Goal: Information Seeking & Learning: Learn about a topic

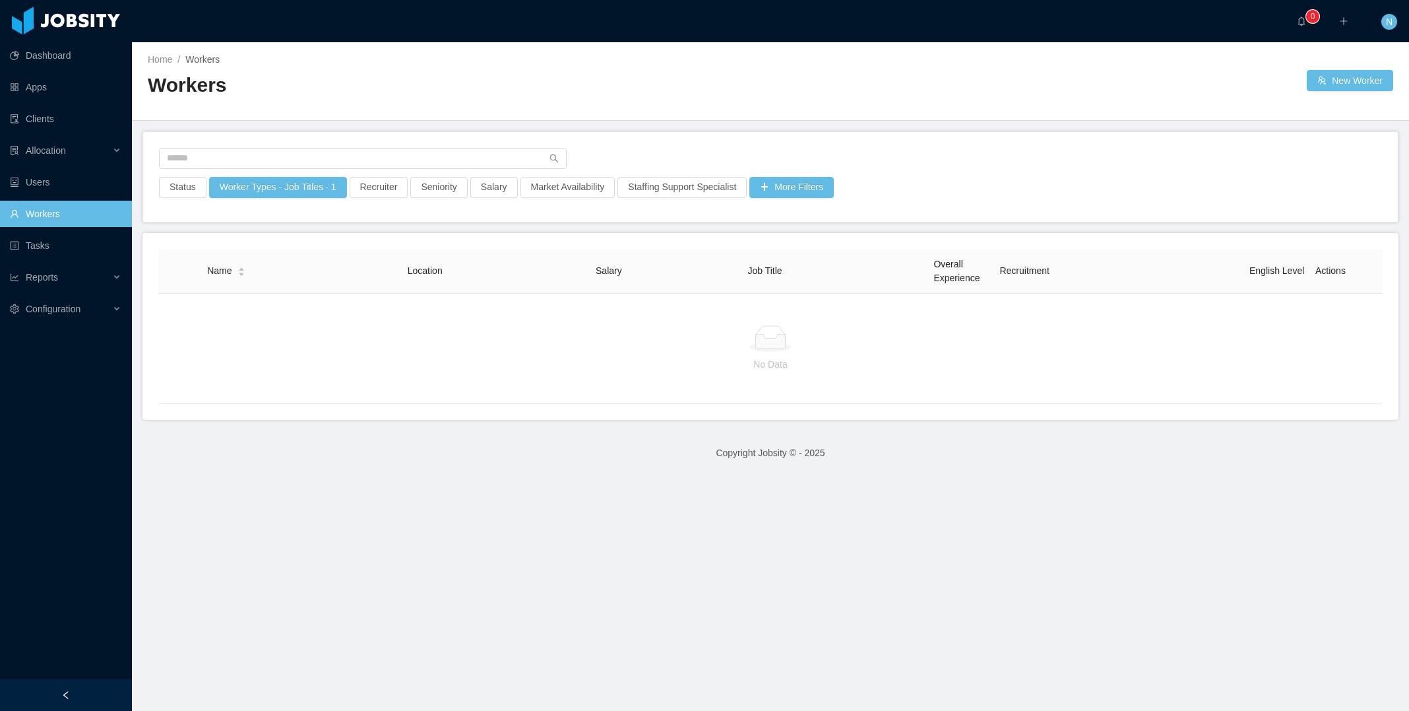
click at [60, 213] on link "Workers" at bounding box center [66, 214] width 112 height 26
click at [793, 181] on button "More Filters" at bounding box center [792, 187] width 84 height 21
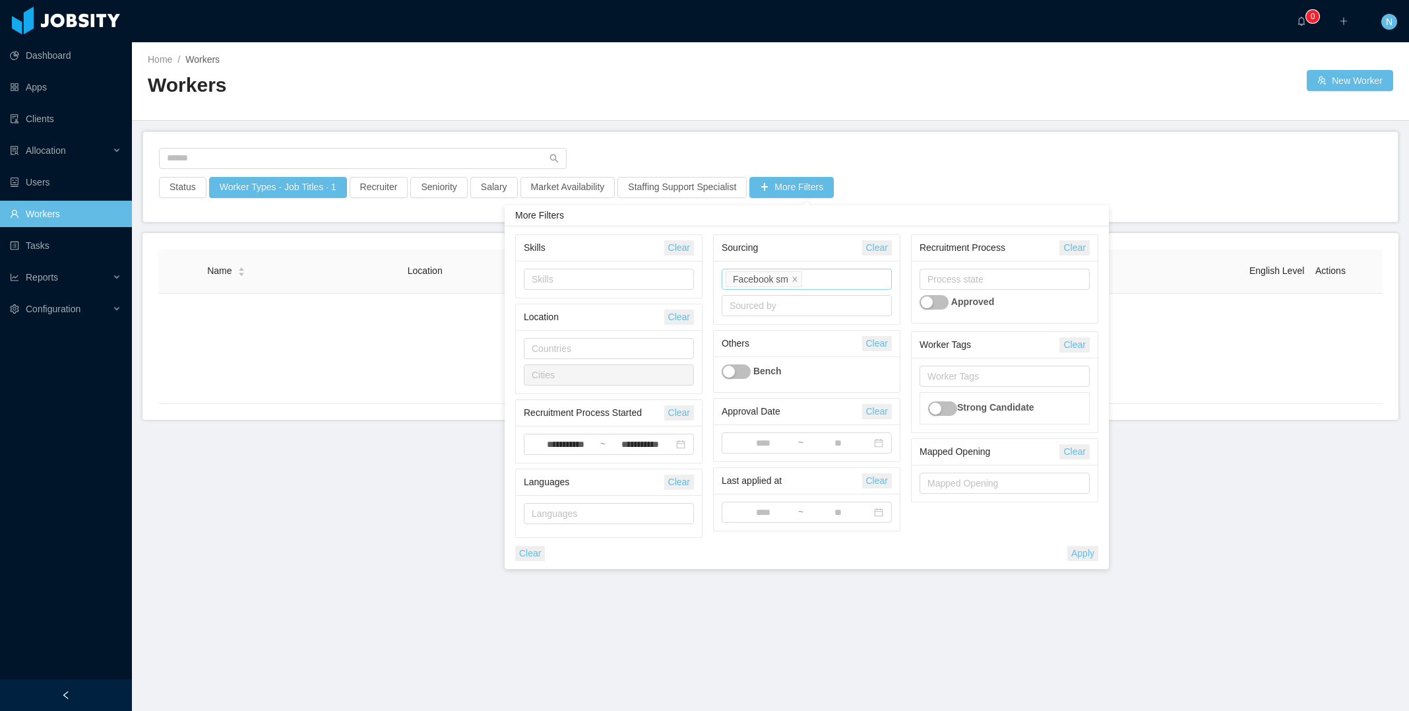
click at [835, 278] on div "Source Facebook sm" at bounding box center [805, 279] width 158 height 20
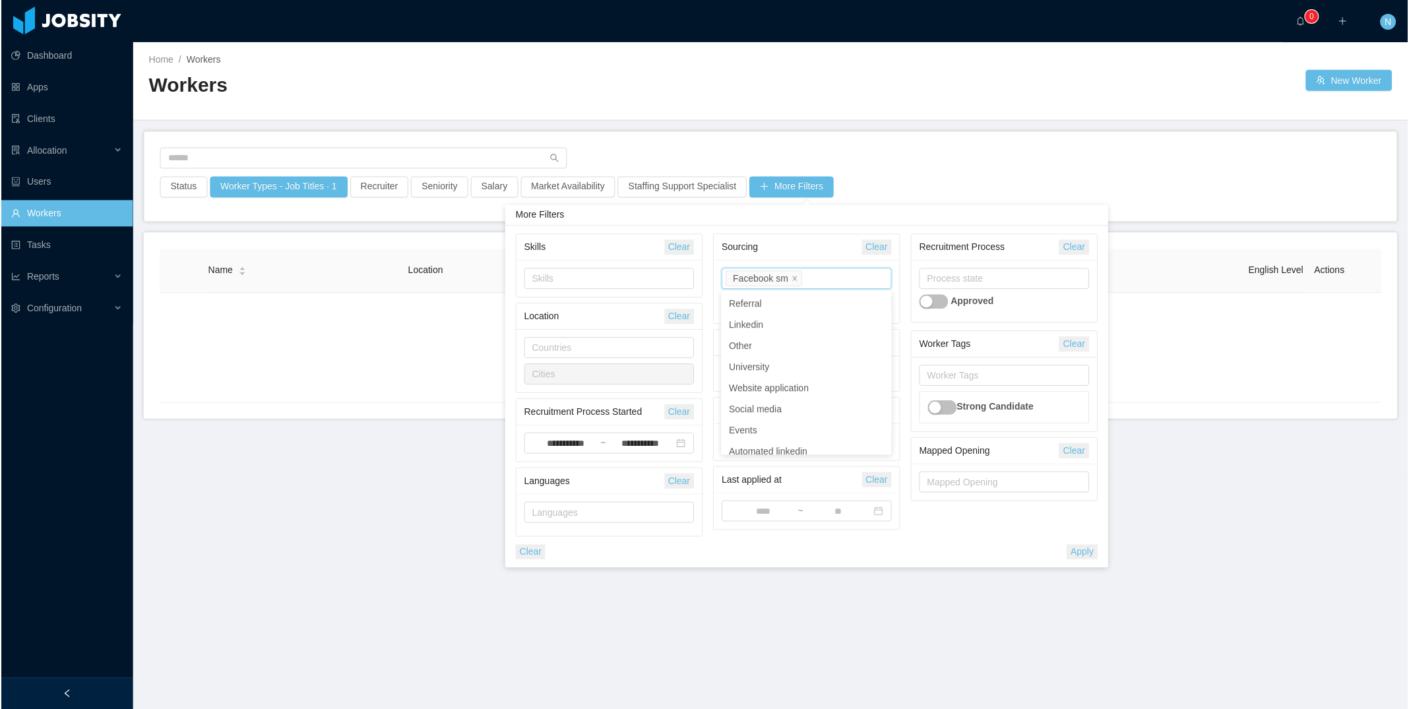
scroll to position [597, 0]
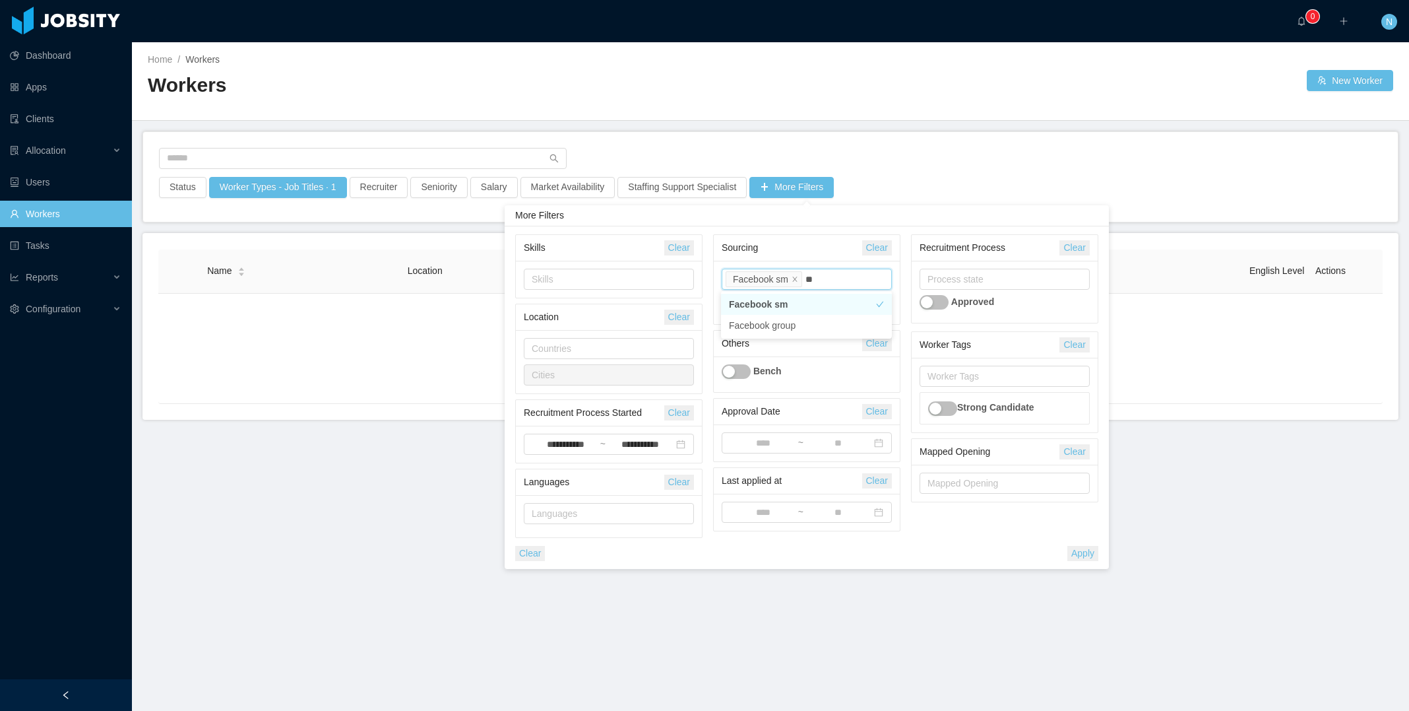
type input "*"
click at [810, 307] on li "Fb paid media" at bounding box center [806, 304] width 171 height 21
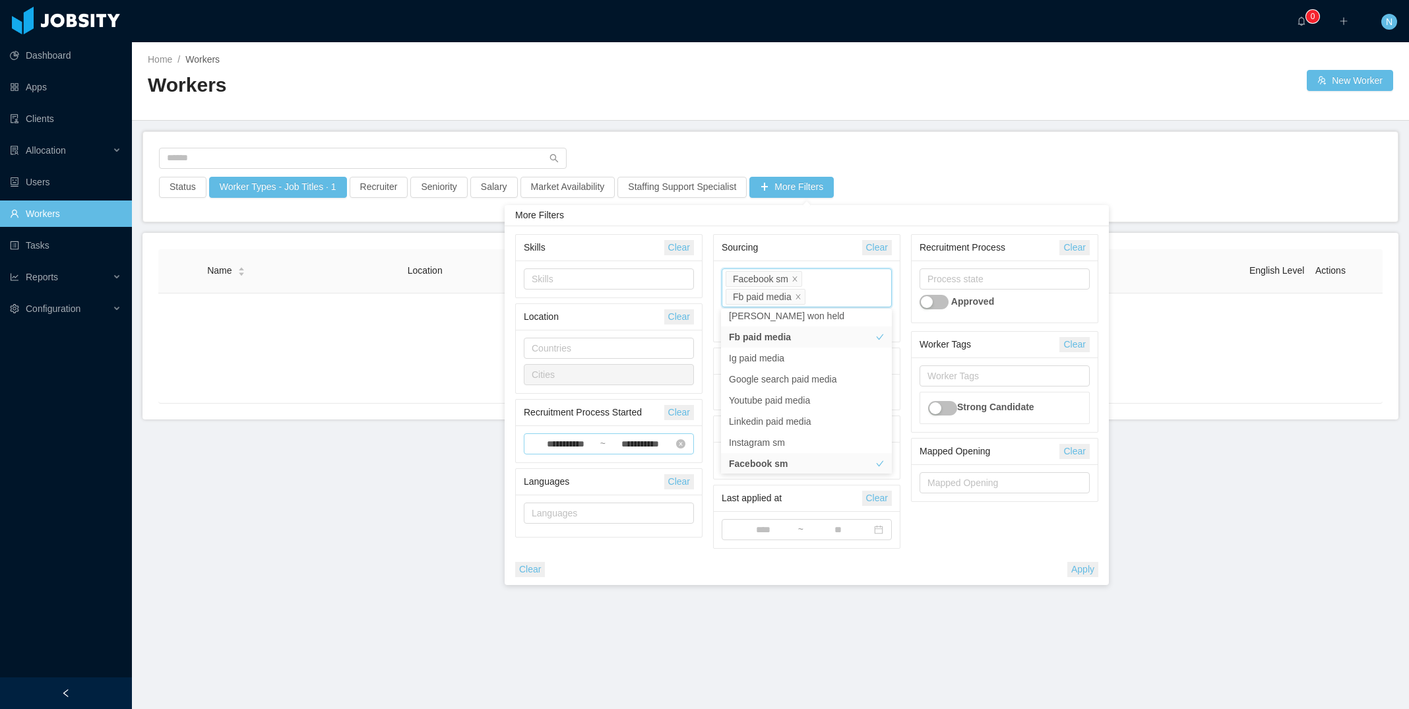
click at [643, 439] on input "**********" at bounding box center [640, 444] width 68 height 15
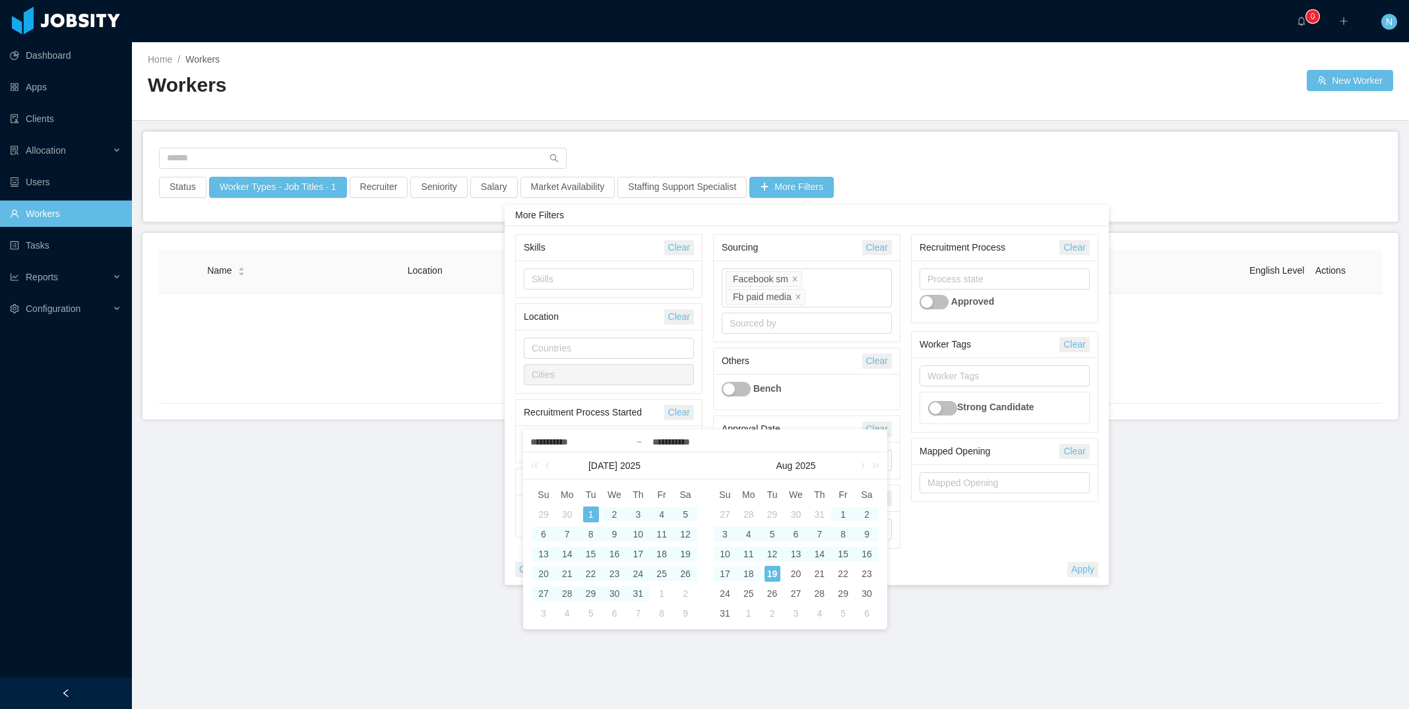
click at [639, 594] on div "31" at bounding box center [638, 594] width 16 height 16
click at [591, 507] on div "1" at bounding box center [591, 515] width 16 height 16
type input "**********"
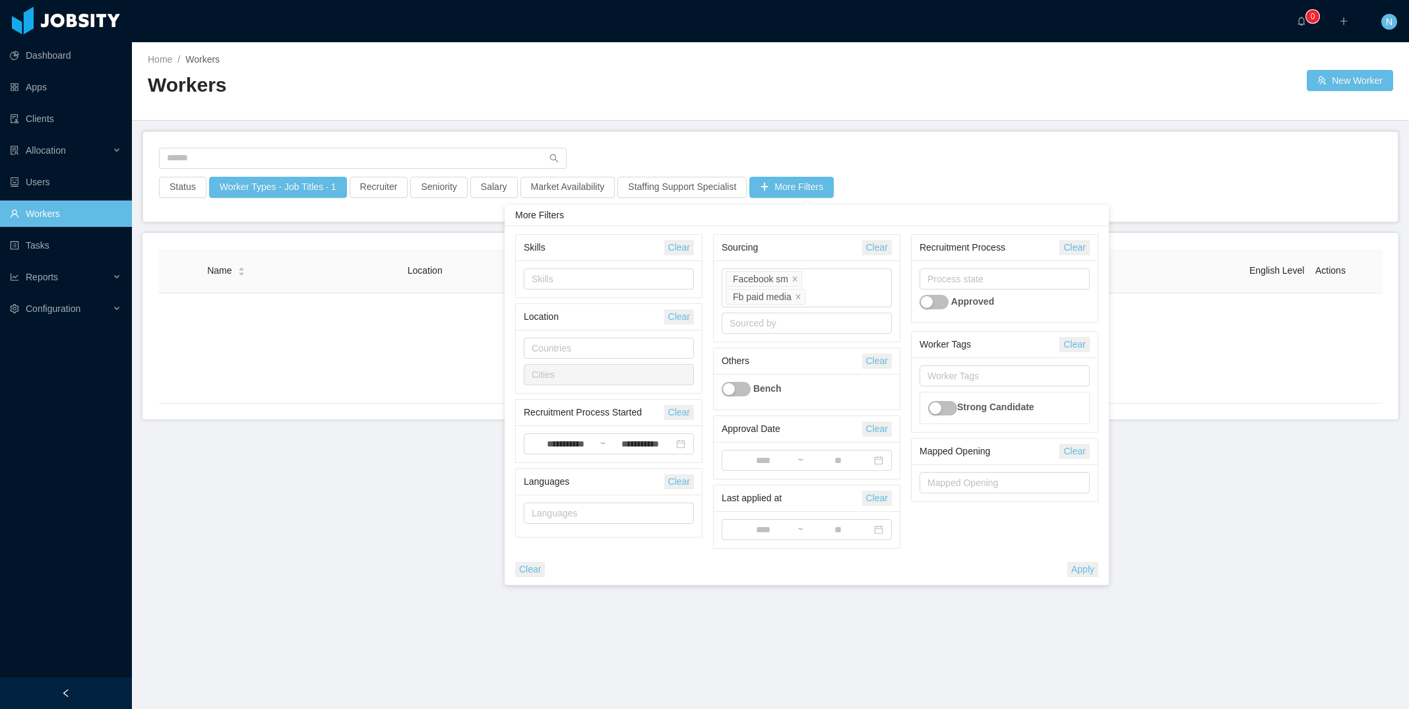
click at [1083, 569] on button "Apply" at bounding box center [1083, 569] width 31 height 15
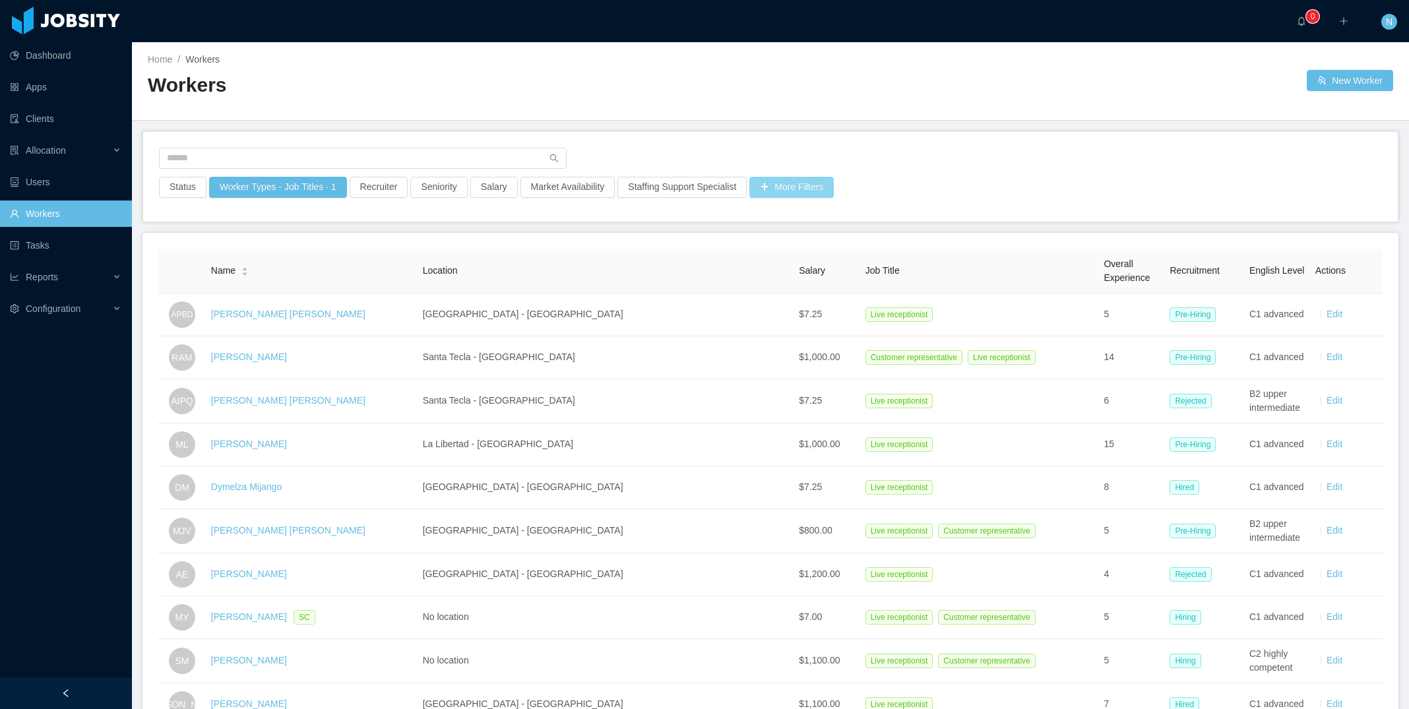
click at [806, 191] on button "More Filters" at bounding box center [792, 187] width 84 height 21
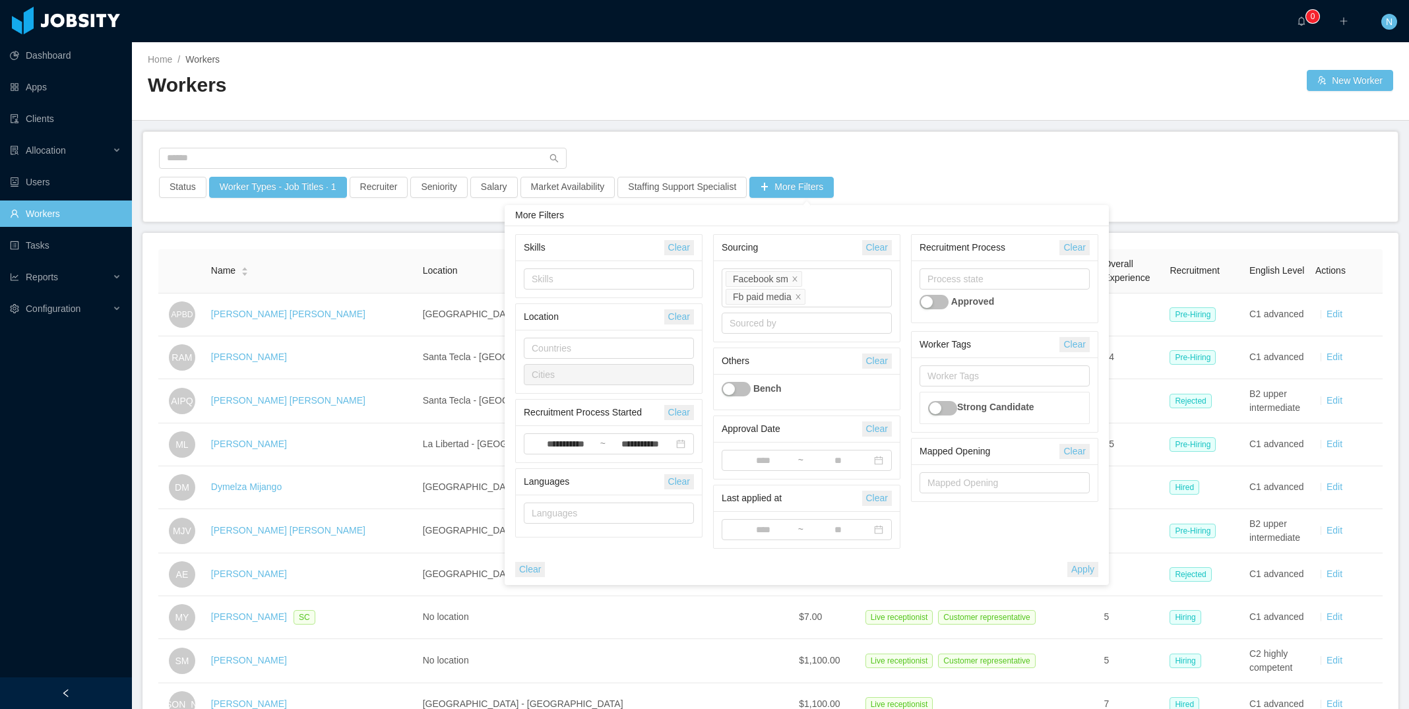
click at [1084, 564] on button "Apply" at bounding box center [1083, 569] width 31 height 15
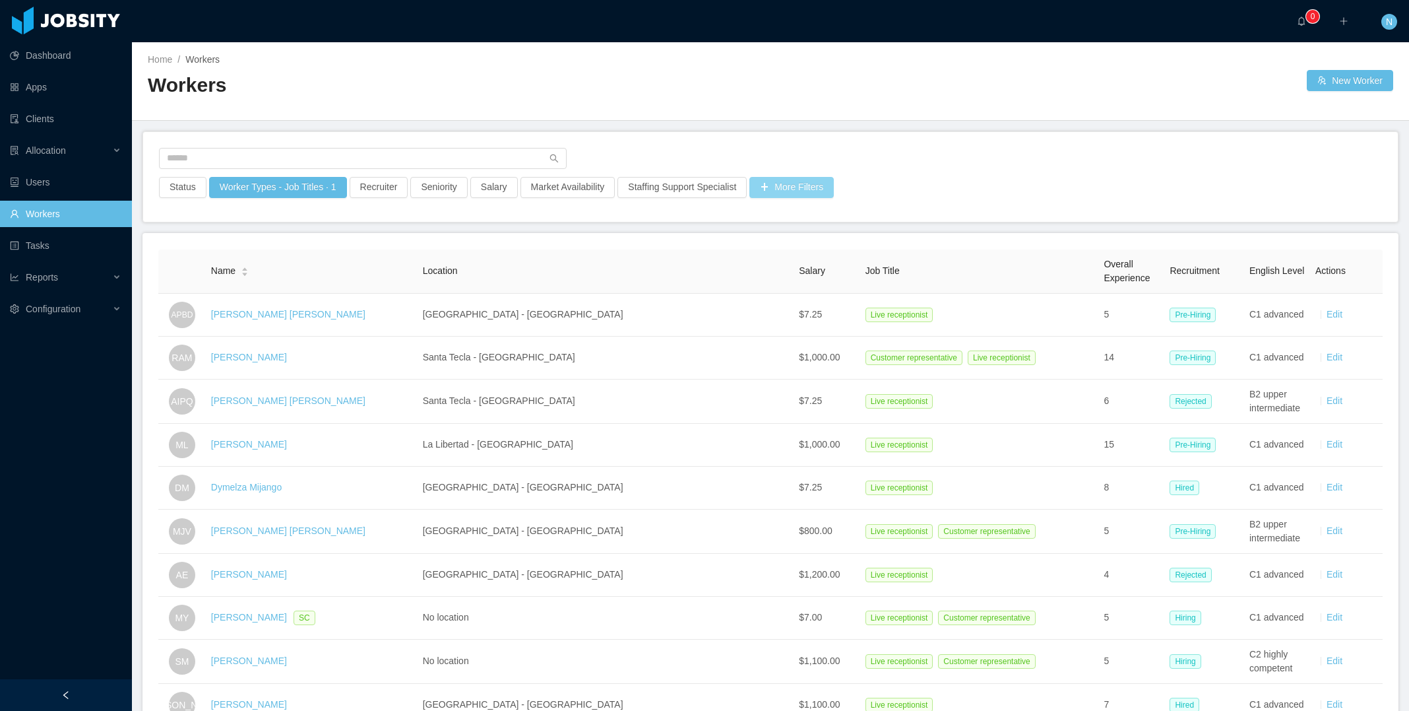
click at [811, 185] on button "More Filters" at bounding box center [792, 187] width 84 height 21
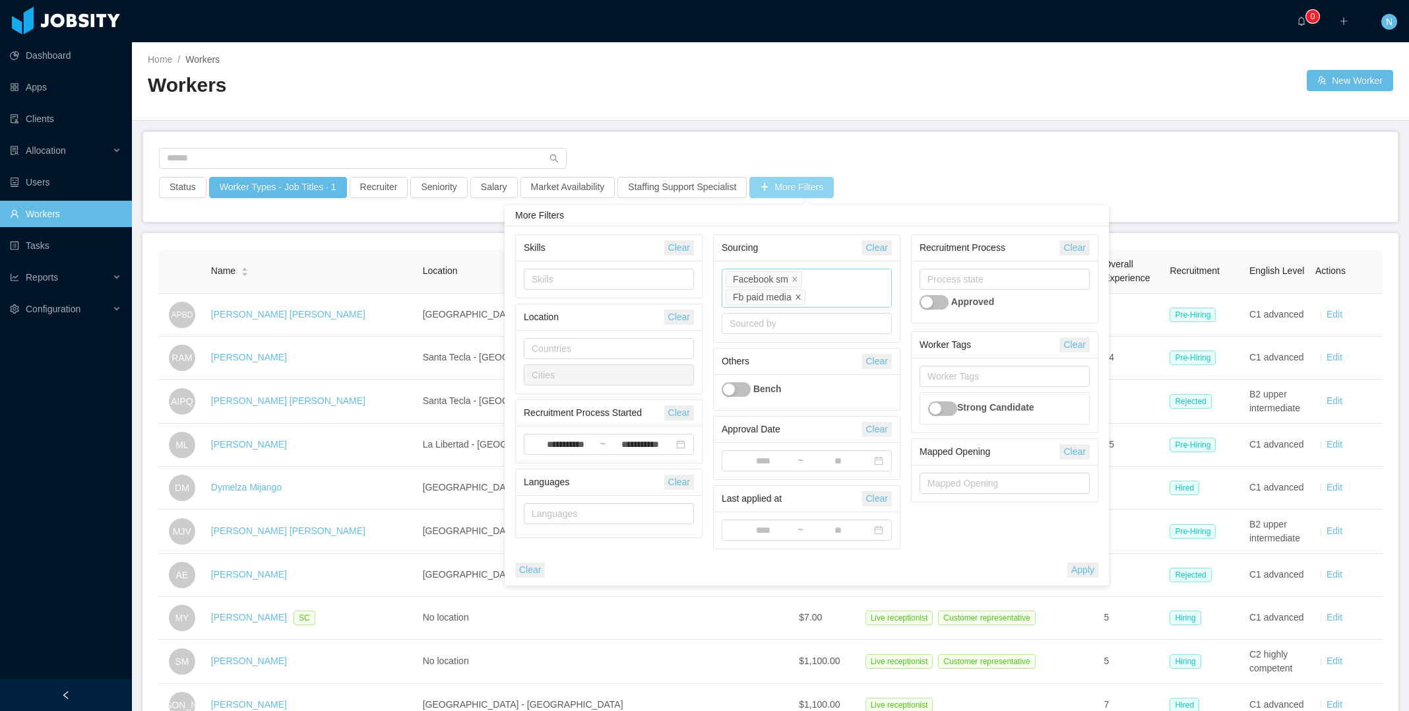
click at [798, 296] on icon "icon: close" at bounding box center [798, 297] width 7 height 7
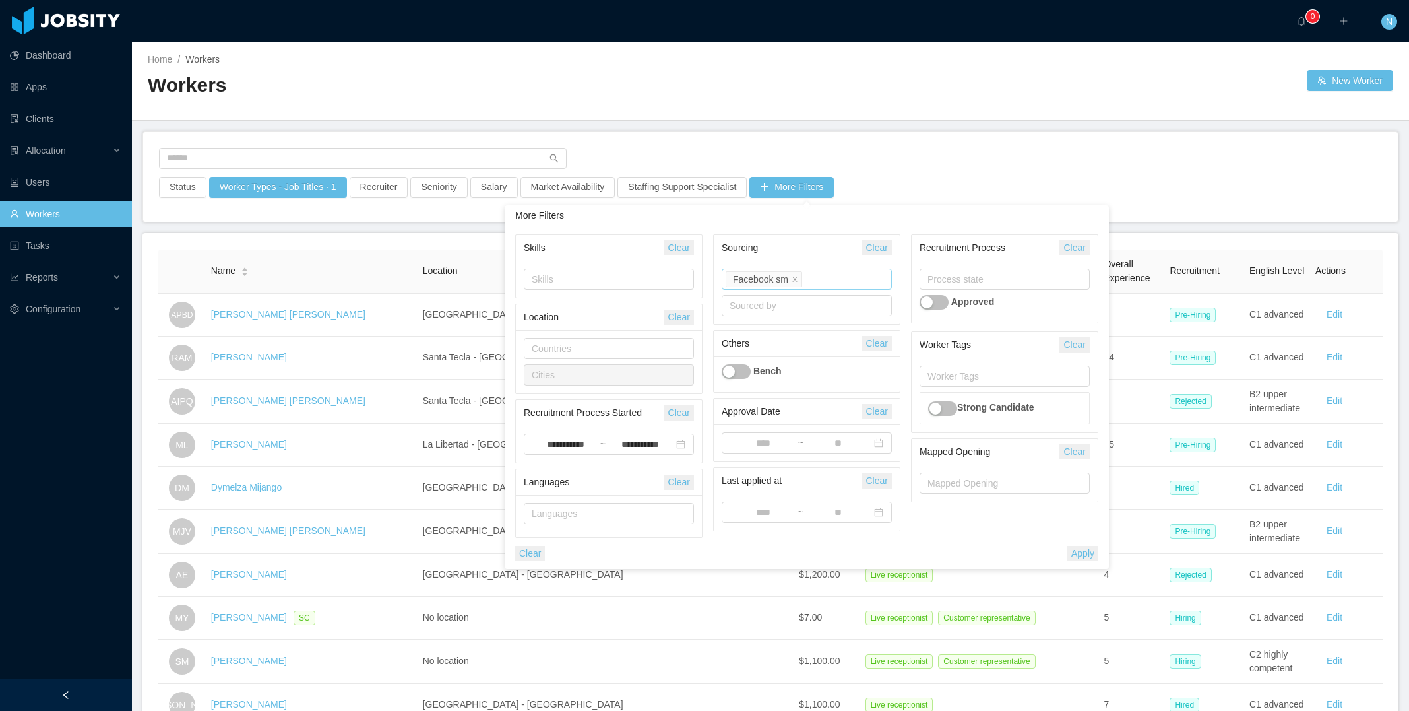
click at [1073, 550] on button "Apply" at bounding box center [1083, 553] width 31 height 15
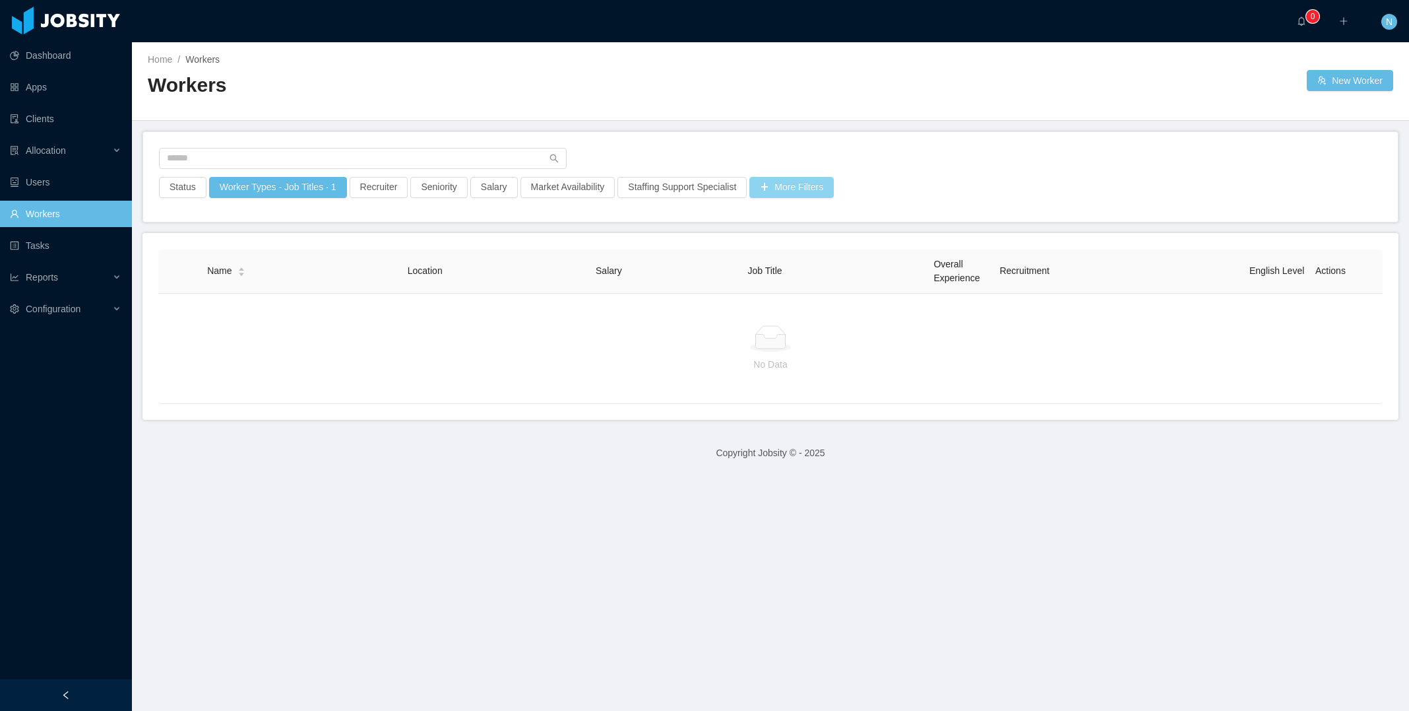
click at [798, 191] on button "More Filters" at bounding box center [792, 187] width 84 height 21
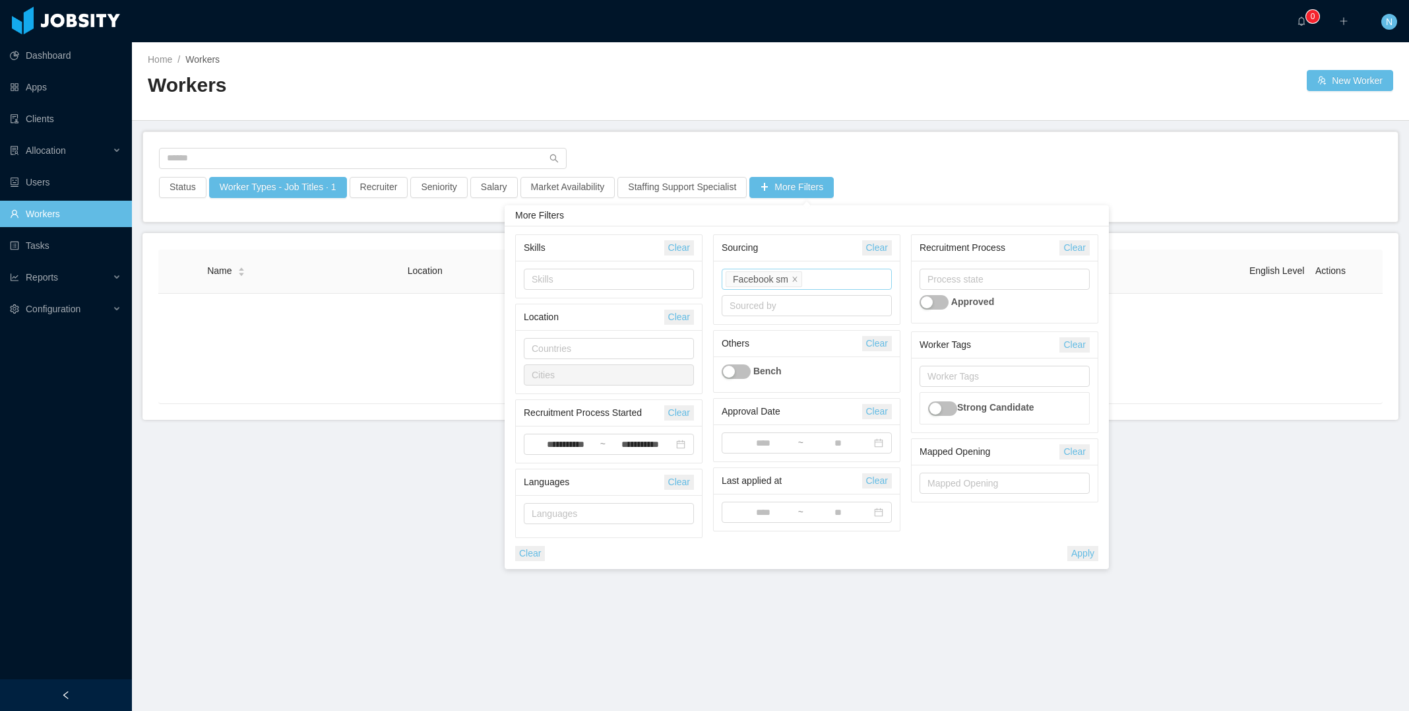
click at [812, 276] on input at bounding box center [808, 280] width 7 height 16
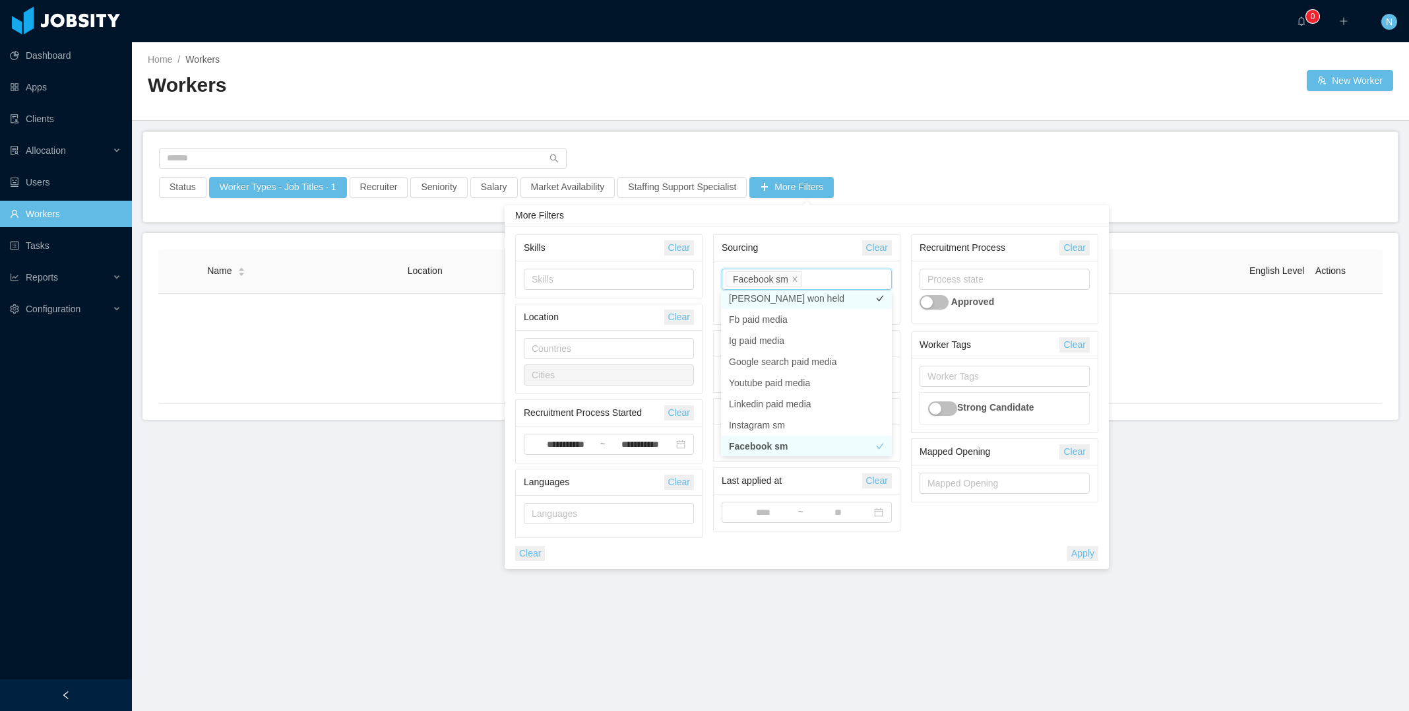
scroll to position [593, 0]
type input "*"
click at [796, 304] on li "Fb paid media" at bounding box center [806, 304] width 171 height 21
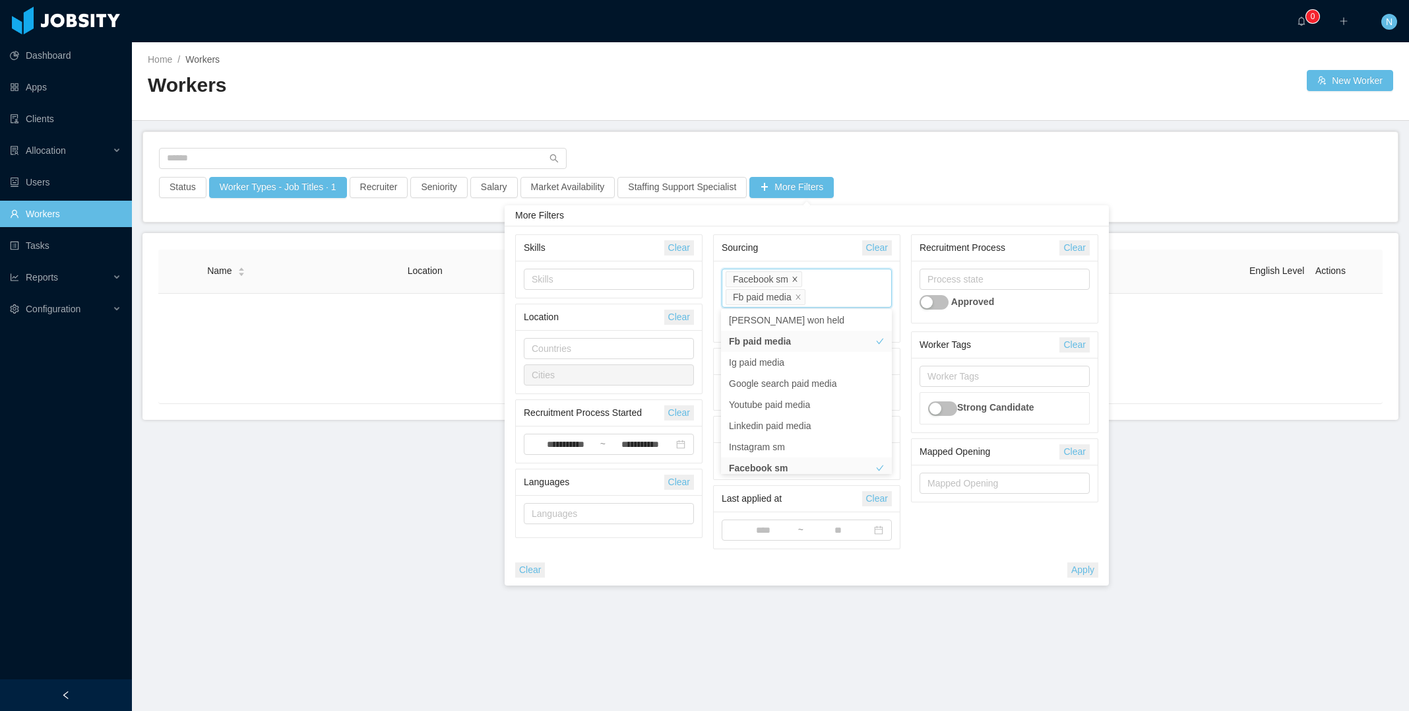
click at [796, 278] on icon "icon: close" at bounding box center [795, 279] width 7 height 7
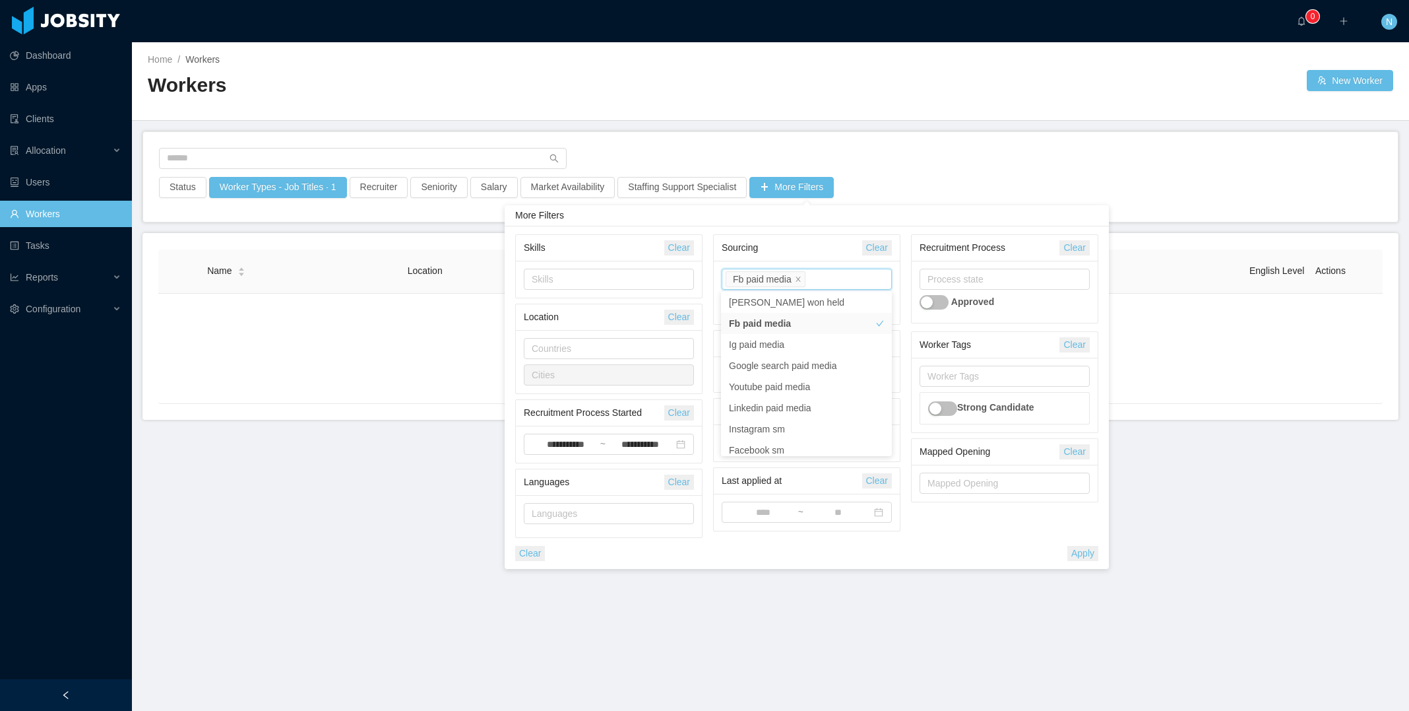
click at [1093, 554] on button "Apply" at bounding box center [1083, 553] width 31 height 15
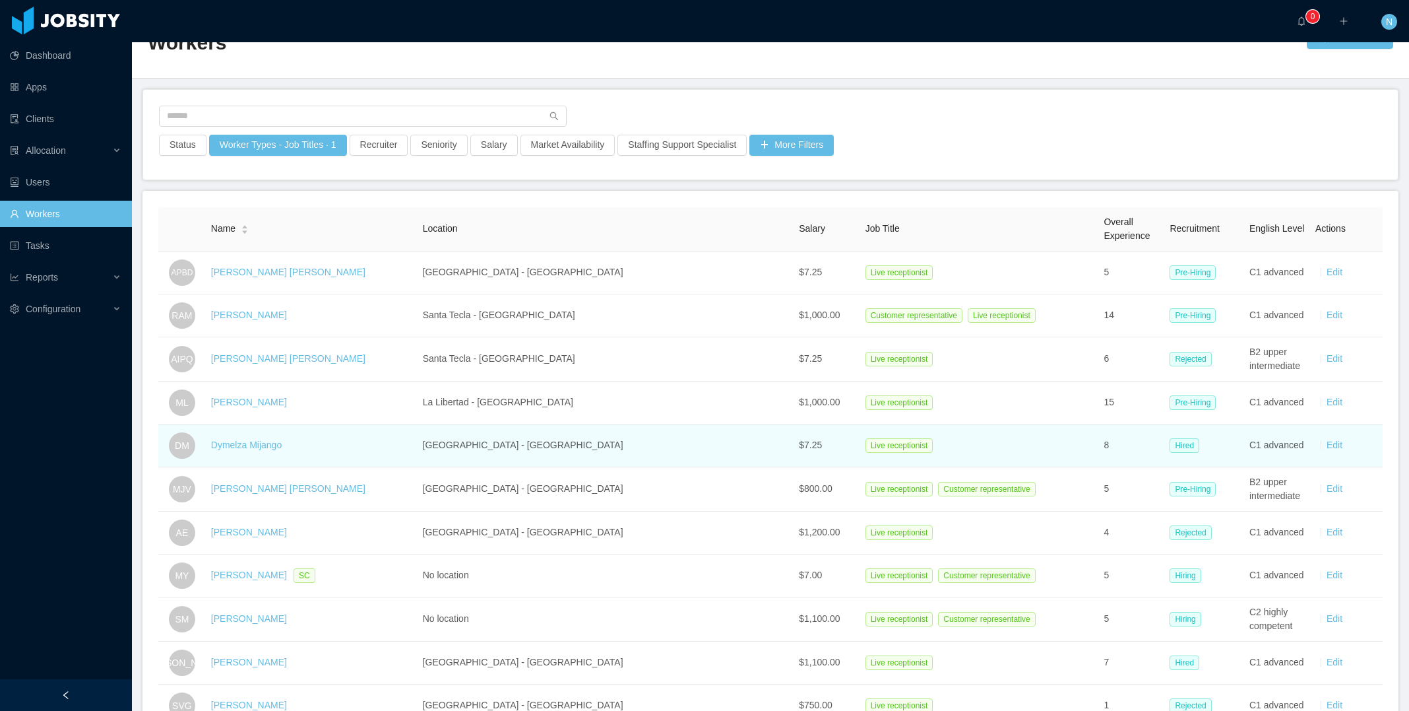
scroll to position [49, 0]
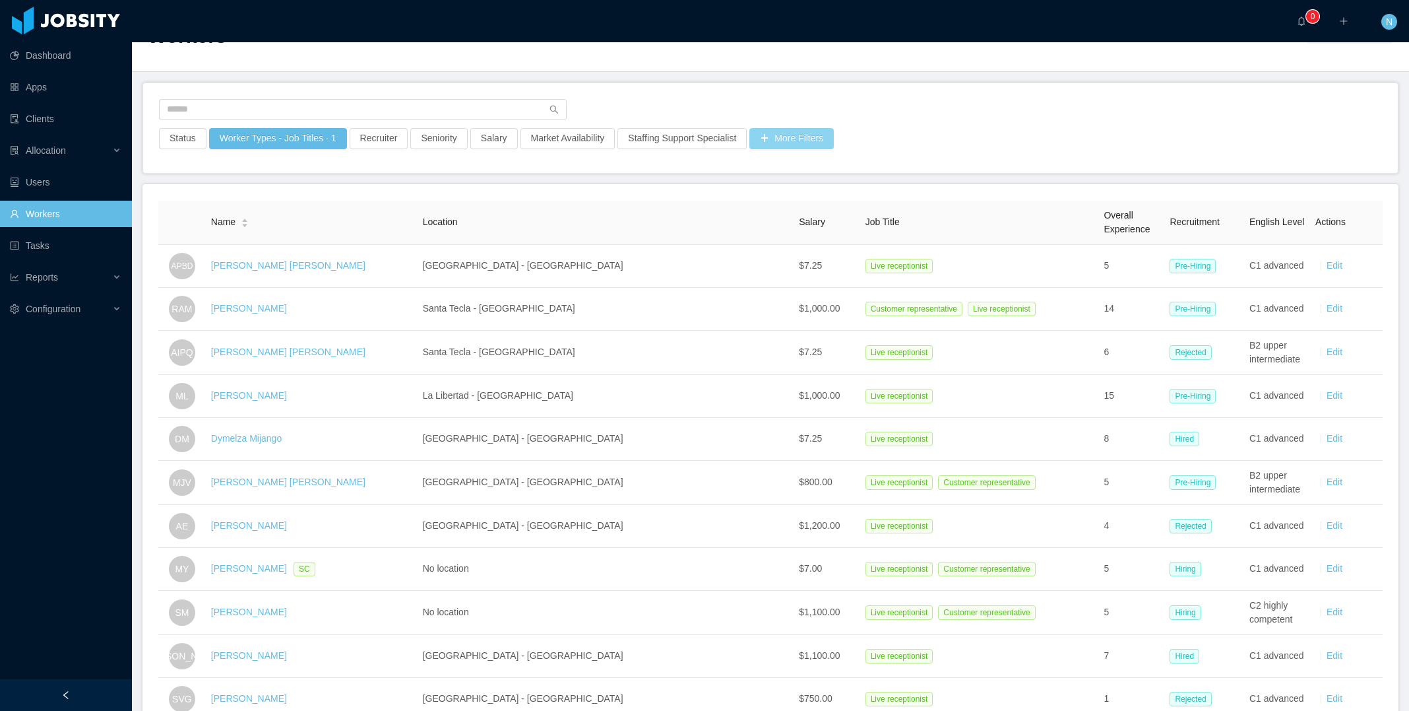
click at [809, 135] on button "More Filters" at bounding box center [792, 138] width 84 height 21
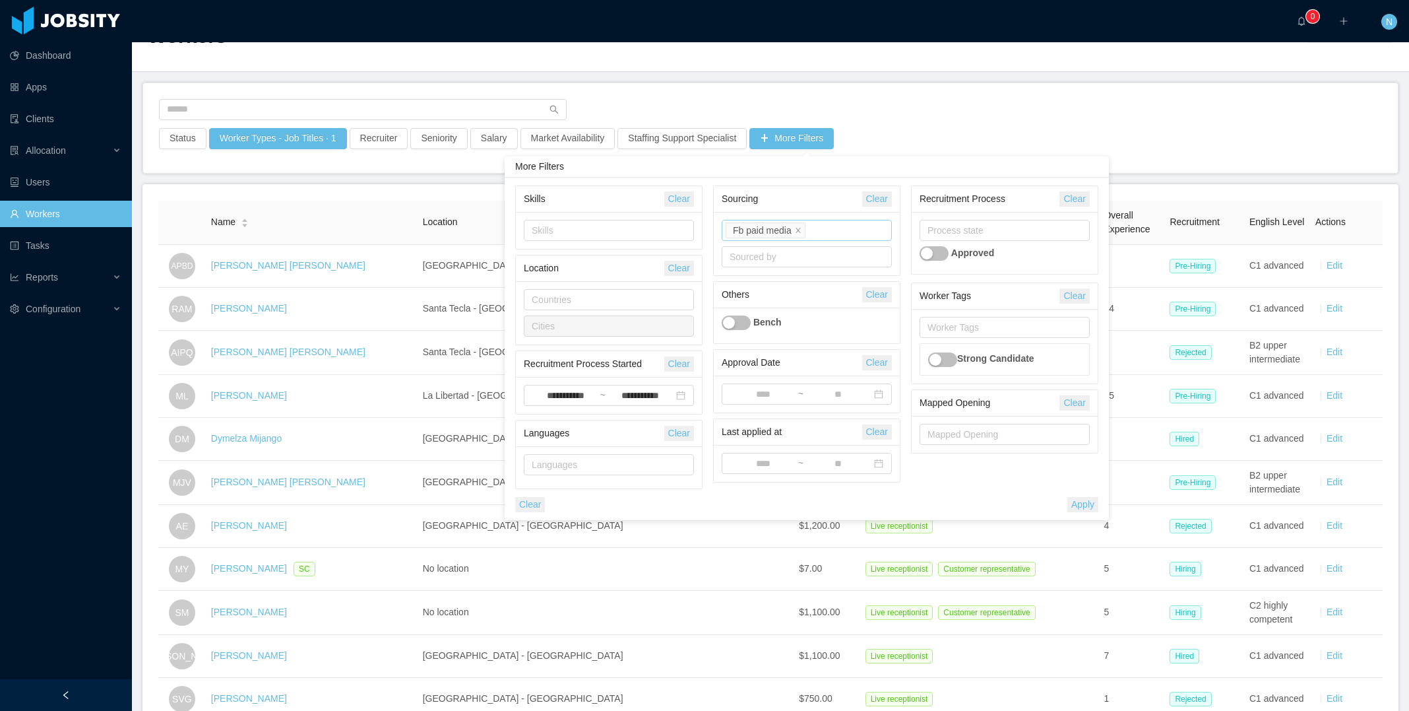
click at [1086, 504] on button "Apply" at bounding box center [1083, 504] width 31 height 15
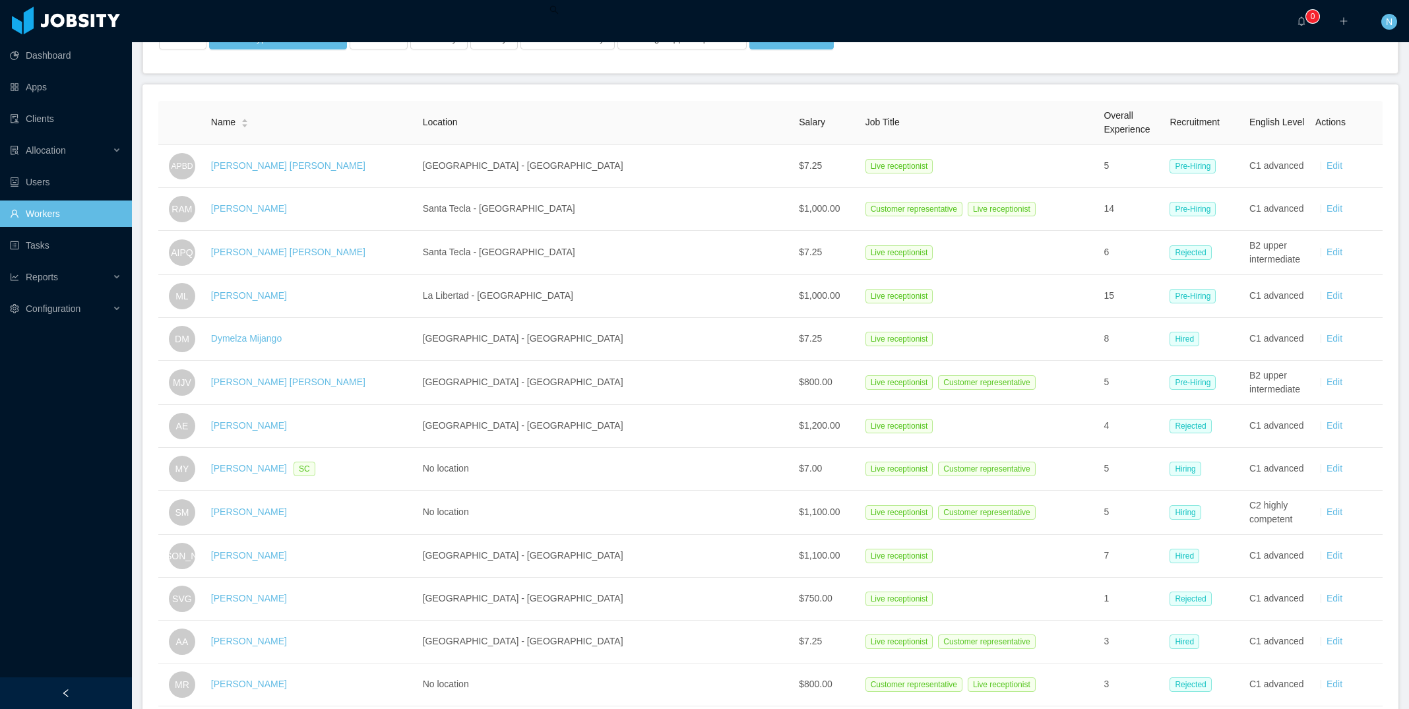
scroll to position [0, 0]
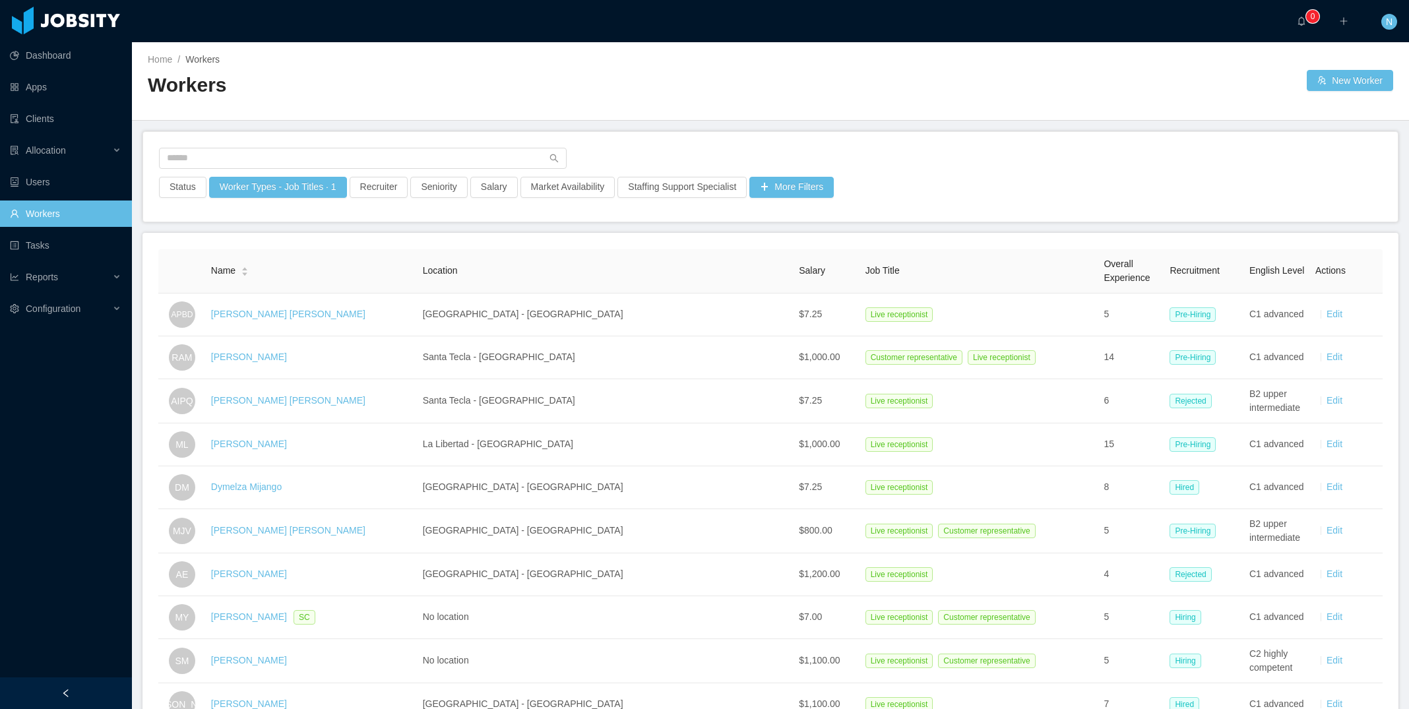
click at [814, 202] on div "More Filters" at bounding box center [791, 191] width 87 height 29
click at [806, 192] on button "More Filters" at bounding box center [792, 187] width 84 height 21
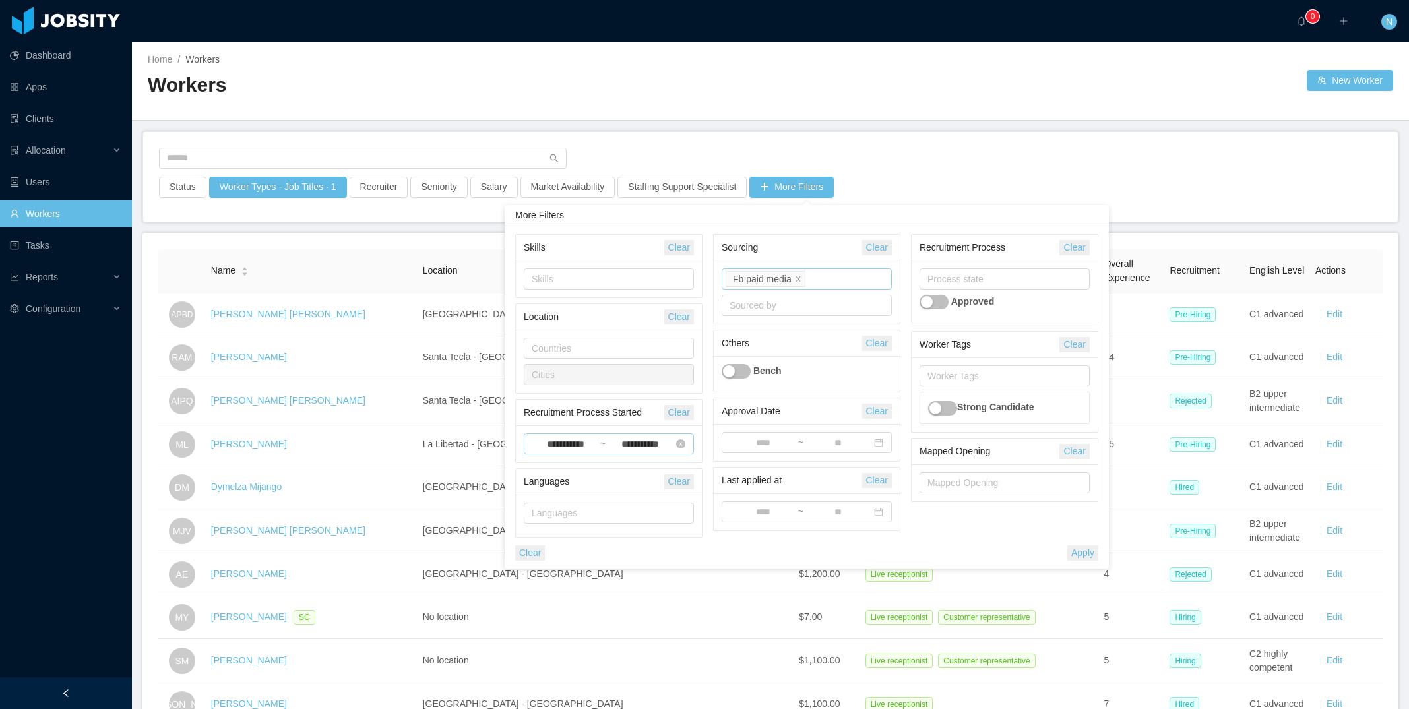
click at [647, 443] on input "**********" at bounding box center [640, 444] width 68 height 15
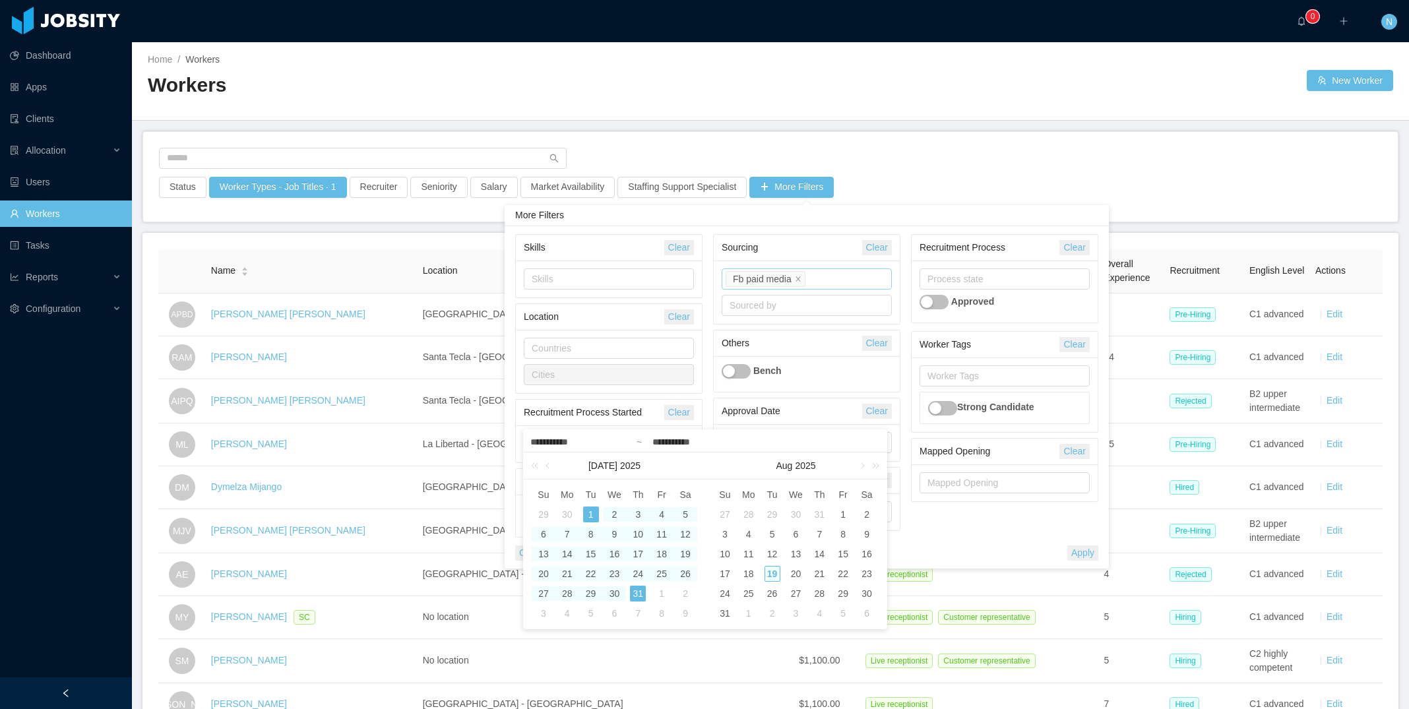
click at [773, 575] on div "19" at bounding box center [773, 574] width 16 height 16
click at [594, 511] on div "1" at bounding box center [591, 515] width 16 height 16
type input "**********"
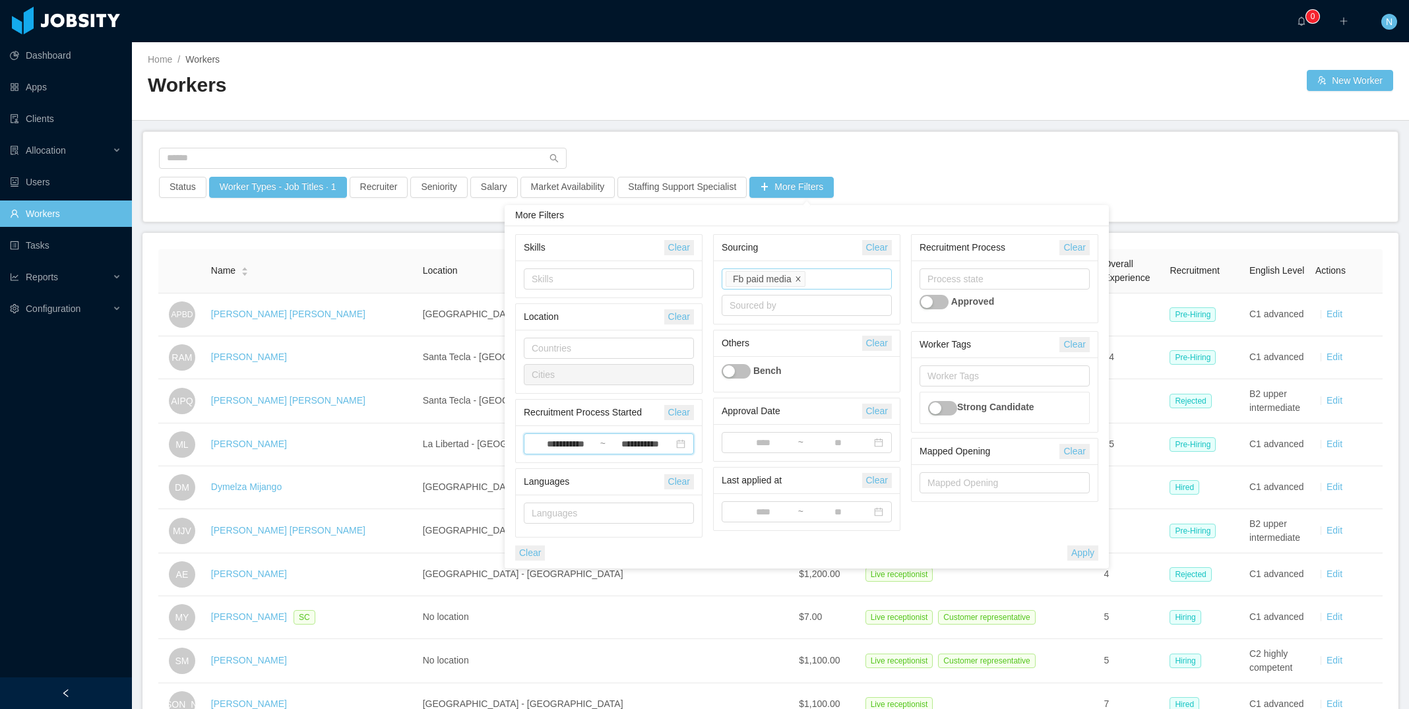
click at [796, 273] on span at bounding box center [798, 279] width 7 height 12
click at [790, 273] on div "Source" at bounding box center [804, 279] width 148 height 13
type input "*"
click at [792, 331] on li "Facebook sm" at bounding box center [806, 325] width 171 height 21
click at [1068, 550] on button "Apply" at bounding box center [1083, 553] width 31 height 15
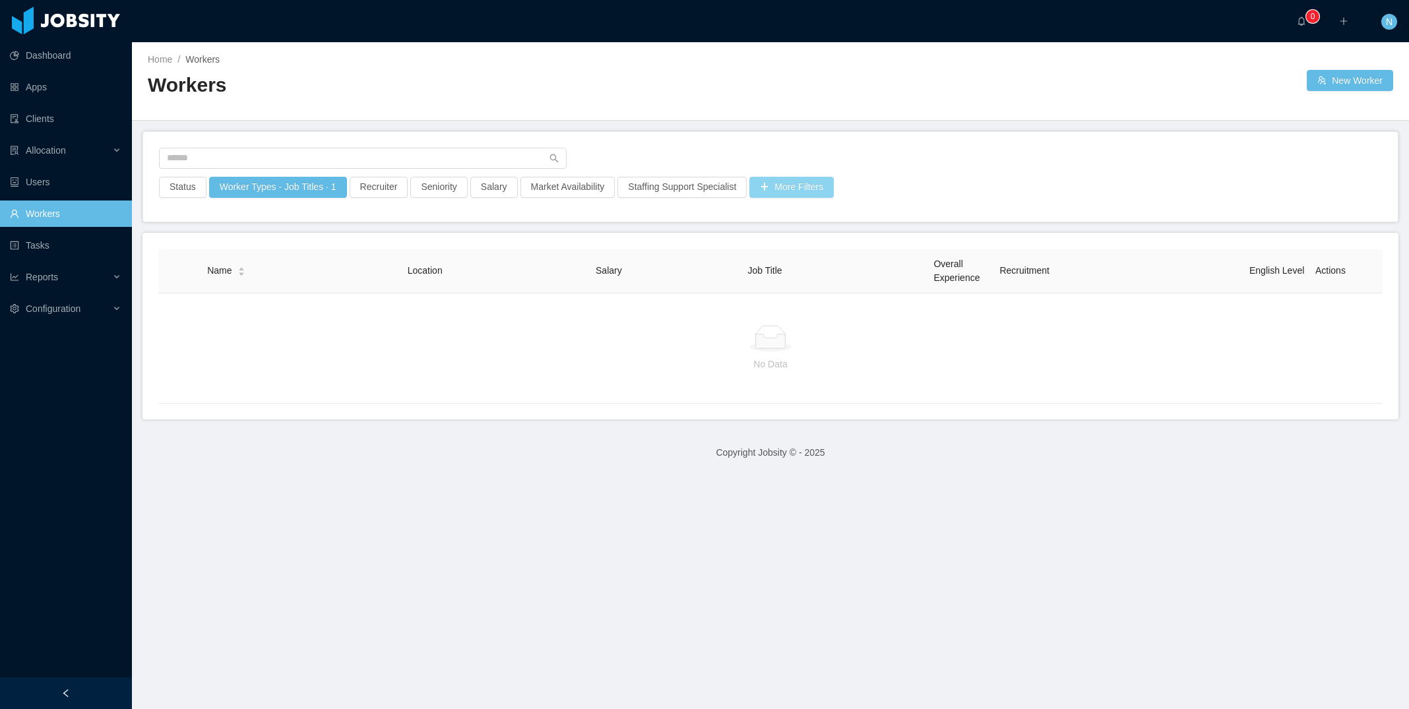
click at [829, 178] on button "More Filters" at bounding box center [792, 187] width 84 height 21
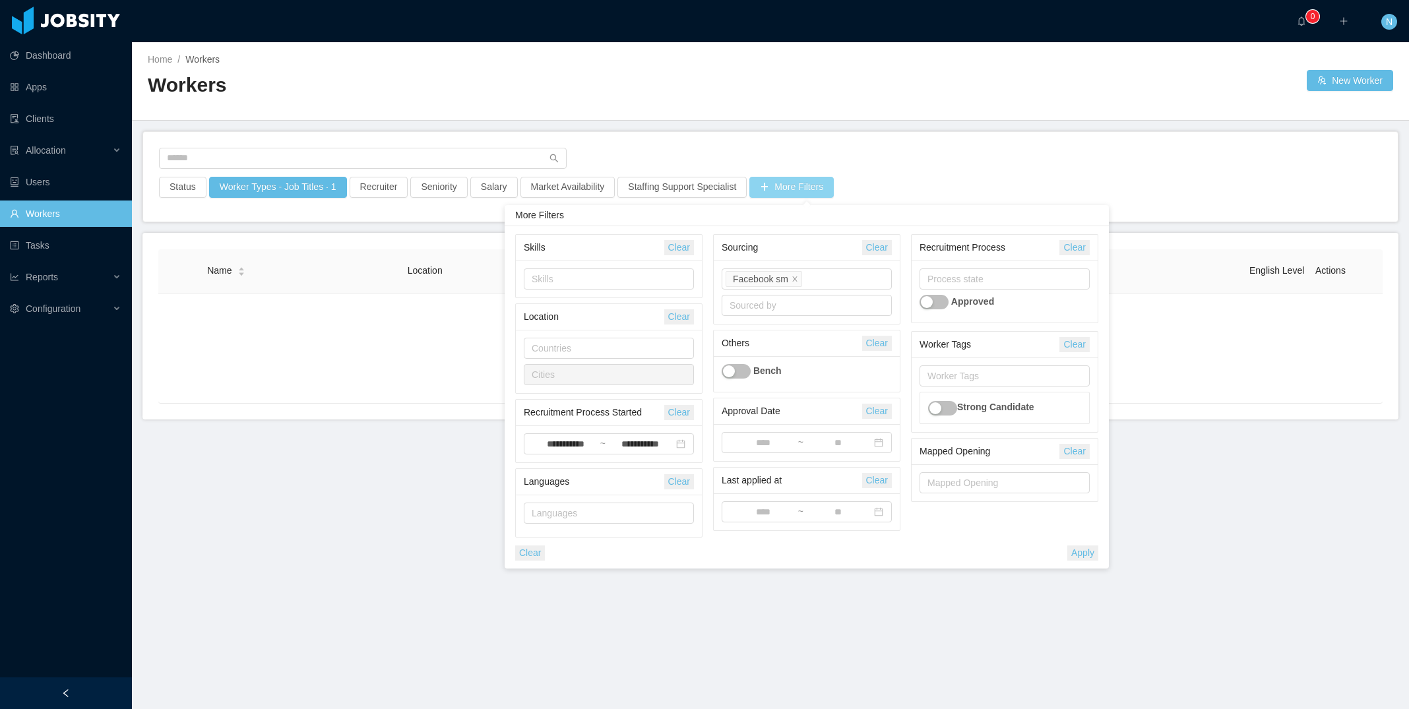
click at [799, 278] on li "Facebook sm" at bounding box center [764, 279] width 77 height 16
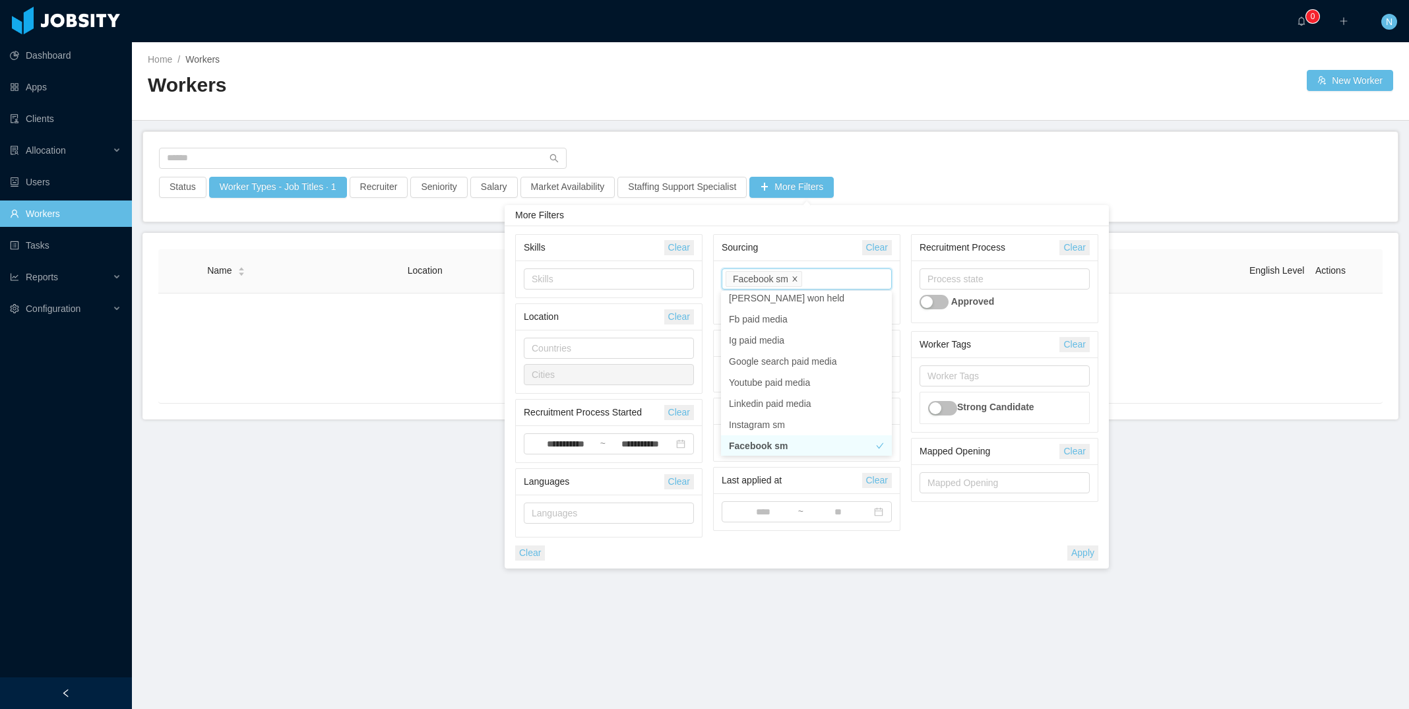
click at [794, 277] on icon "icon: close" at bounding box center [795, 278] width 5 height 5
type input "*"
click at [790, 309] on li "Fb paid media" at bounding box center [806, 304] width 171 height 21
click at [1078, 555] on button "Apply" at bounding box center [1083, 553] width 31 height 15
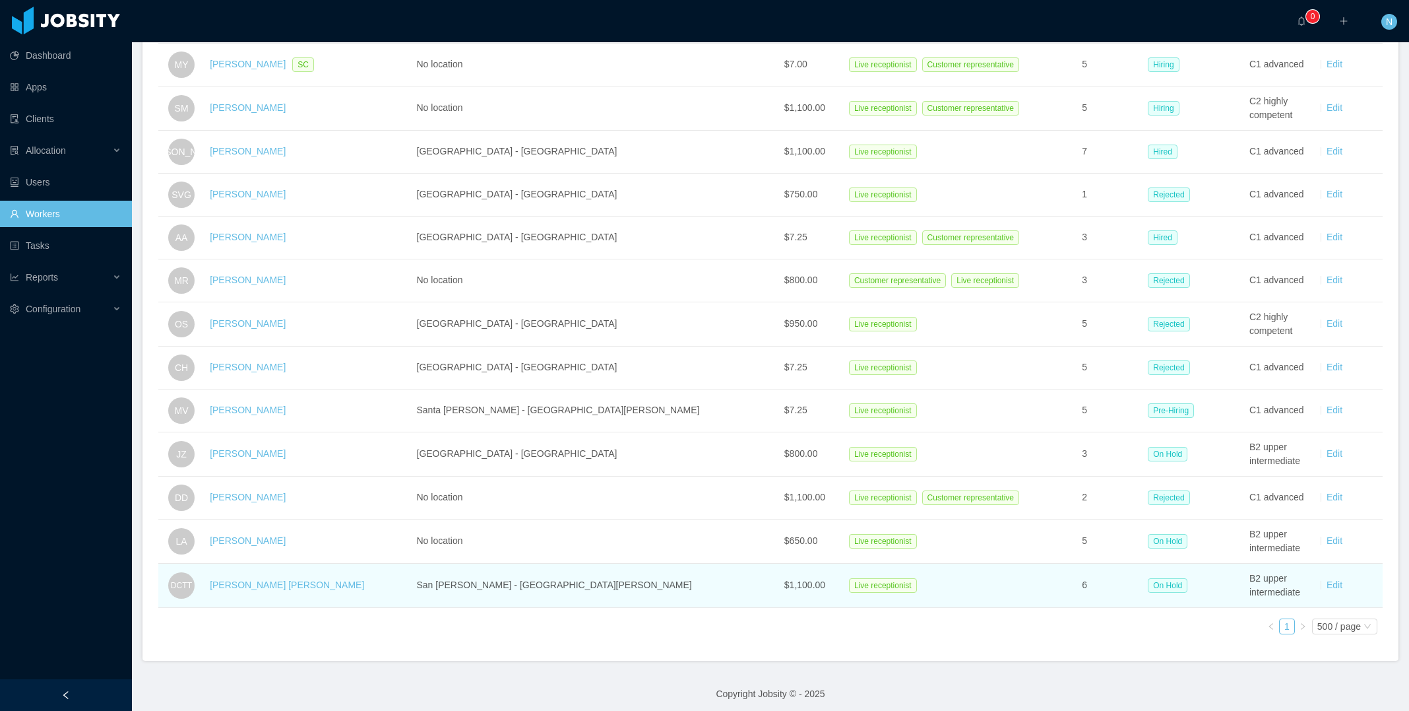
scroll to position [675, 0]
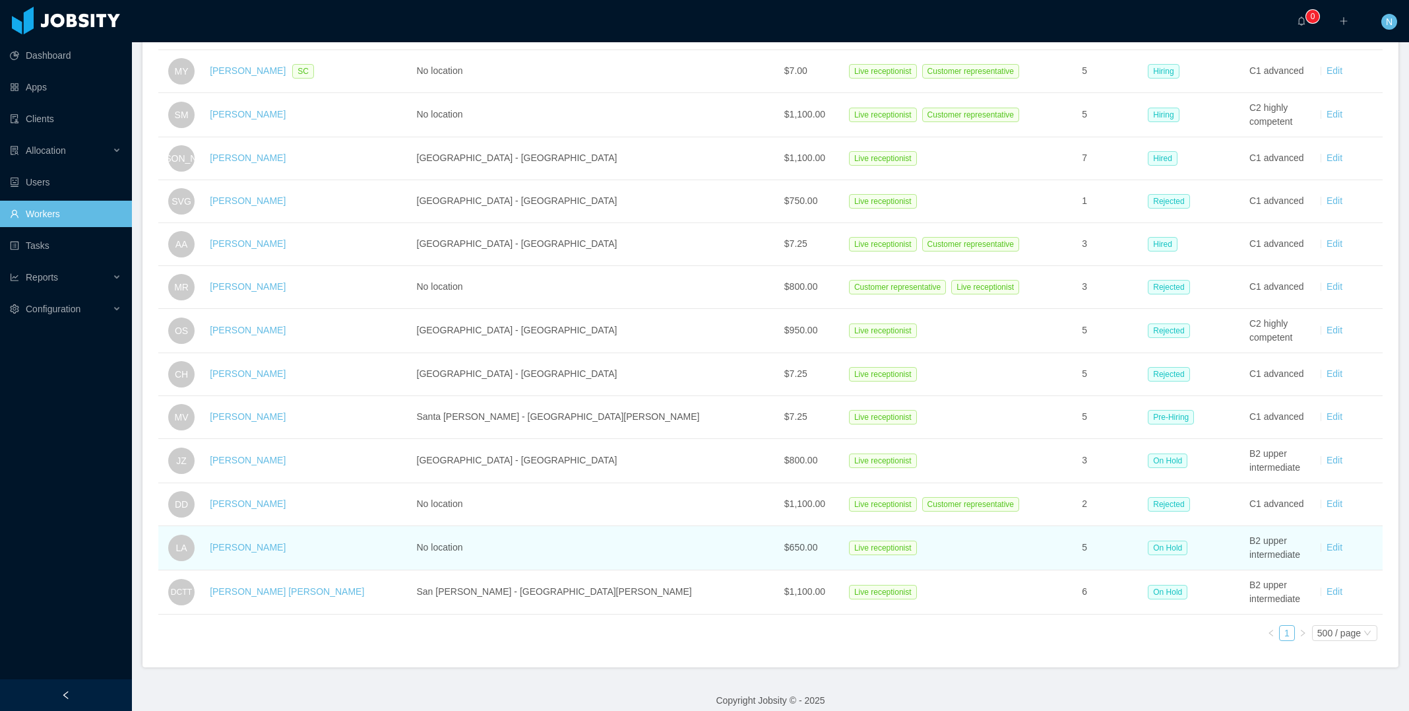
click at [1143, 570] on td "On Hold" at bounding box center [1194, 548] width 102 height 44
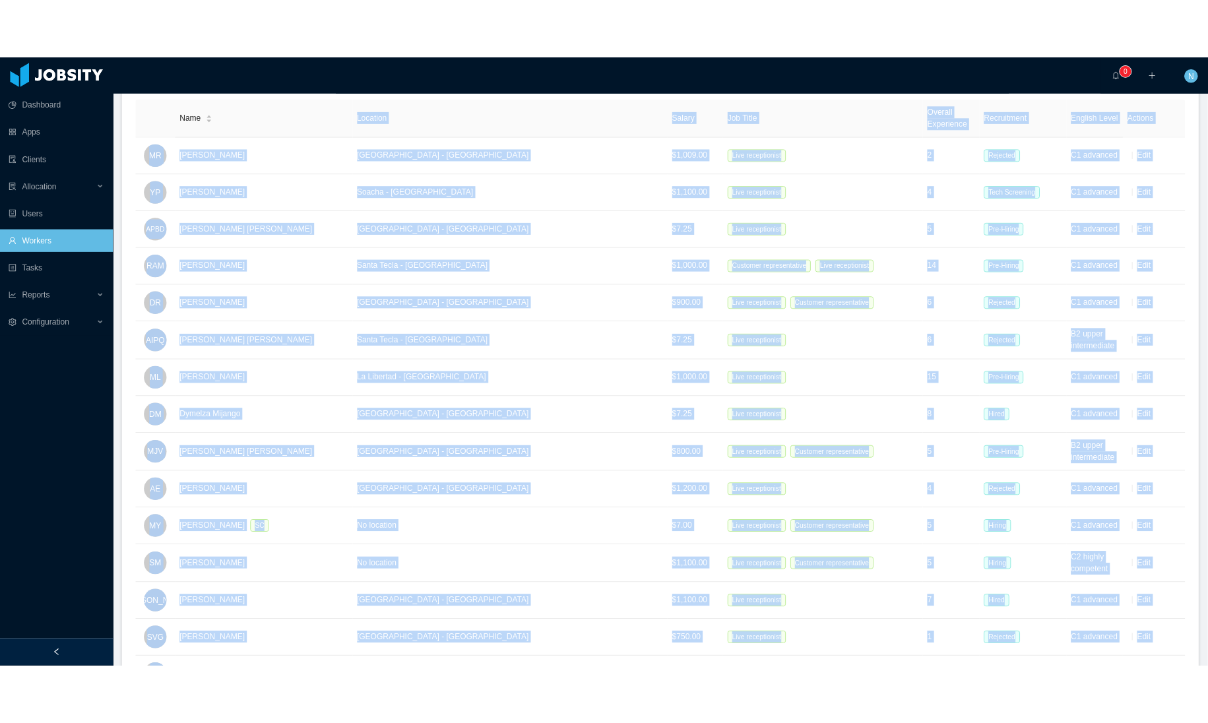
scroll to position [0, 0]
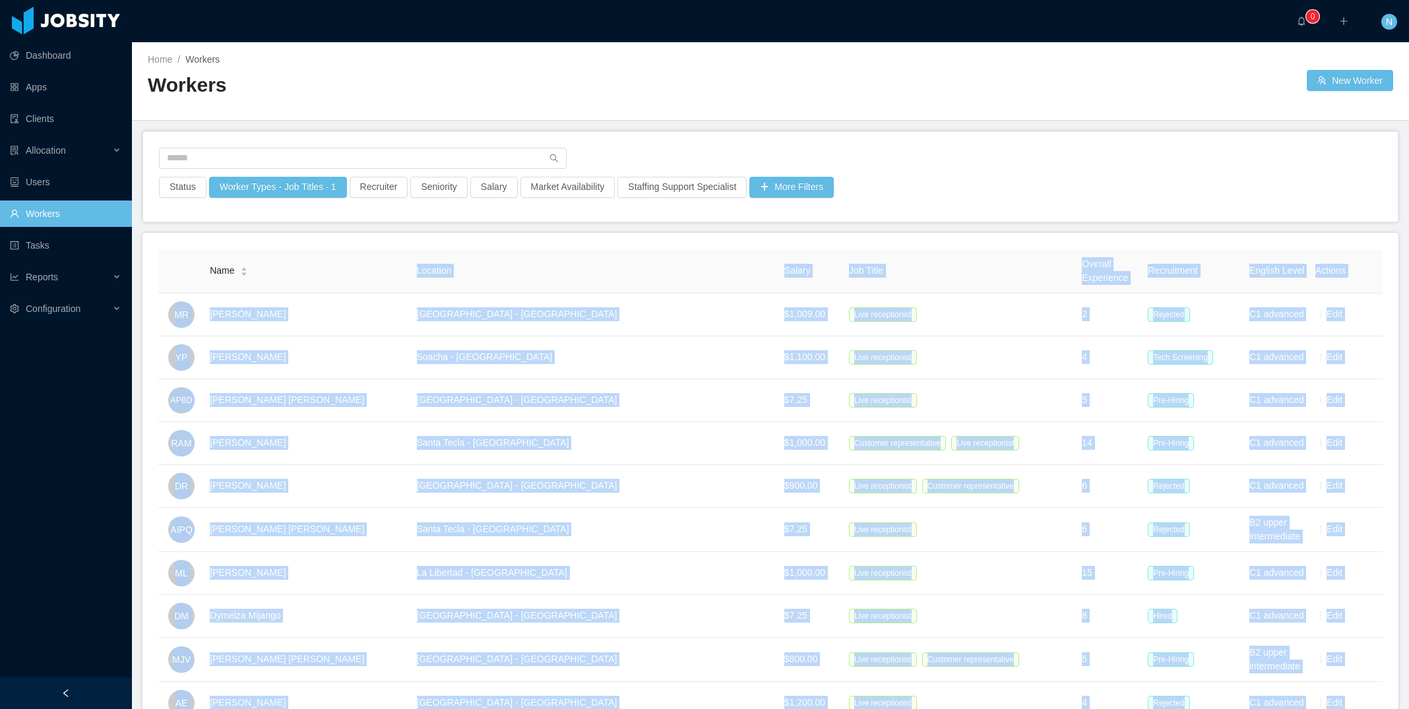
drag, startPoint x: 1127, startPoint y: 599, endPoint x: 156, endPoint y: 316, distance: 1011.6
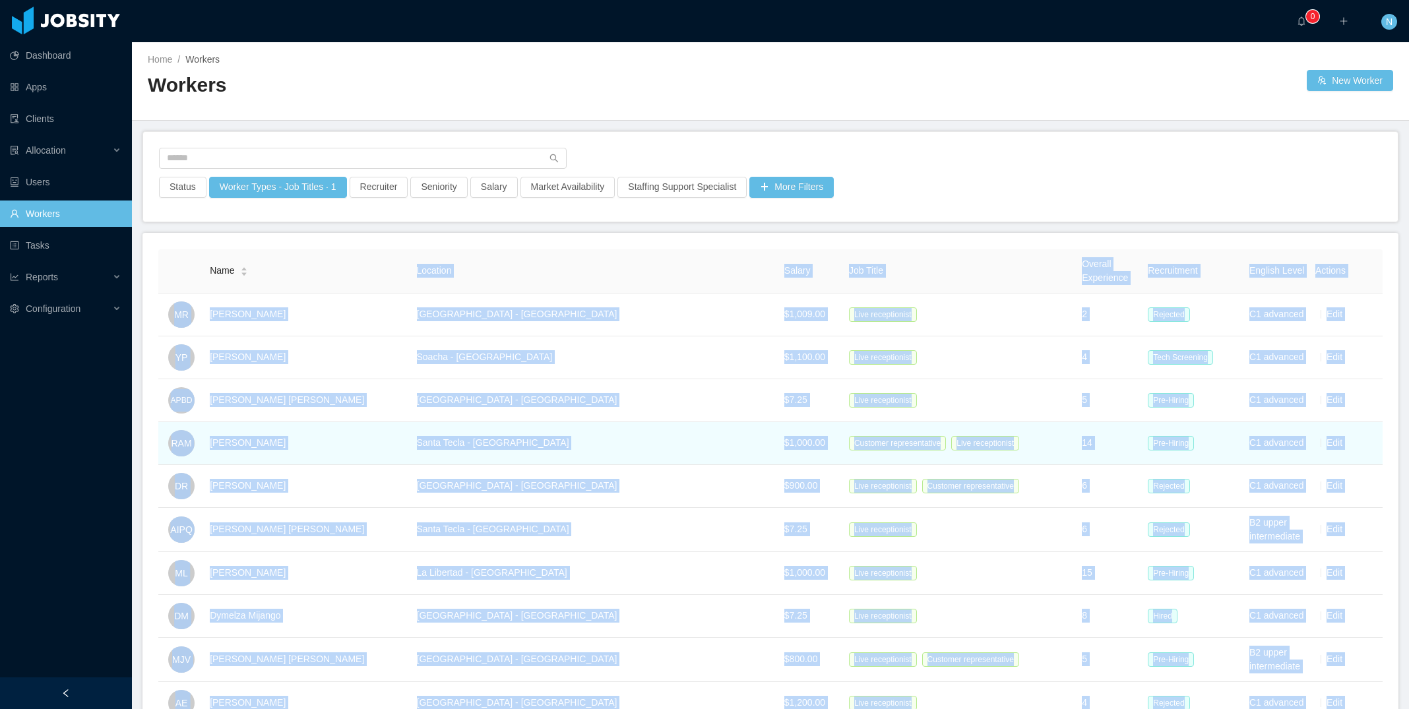
copy table "Name Location Salary Job Title Overall Experience Recruitment English Level Act…"
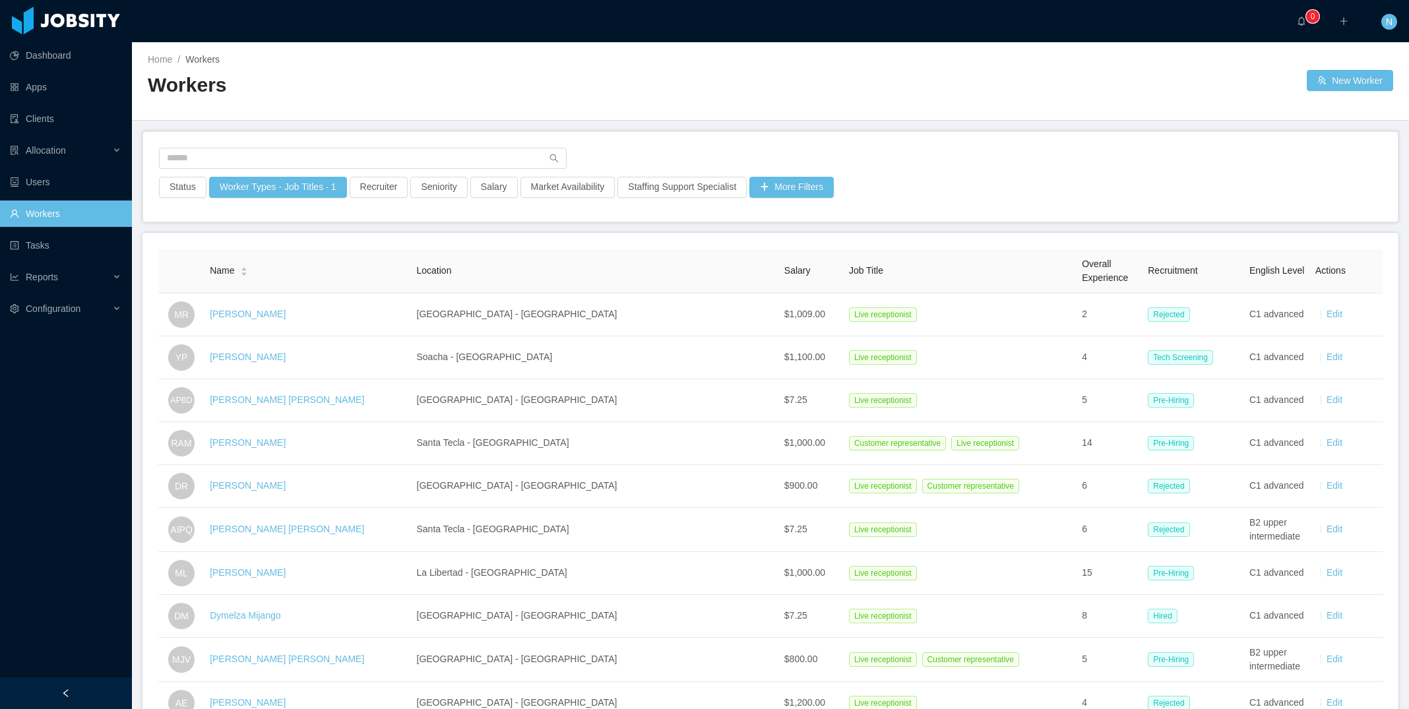
click at [1127, 173] on div at bounding box center [770, 162] width 1223 height 29
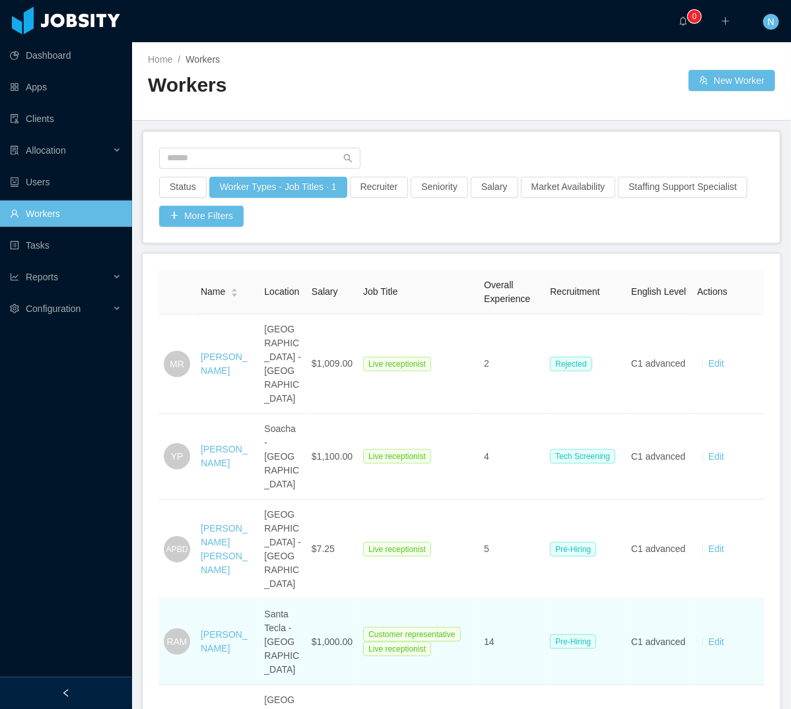
click at [306, 686] on td "$1,000.00" at bounding box center [331, 643] width 51 height 86
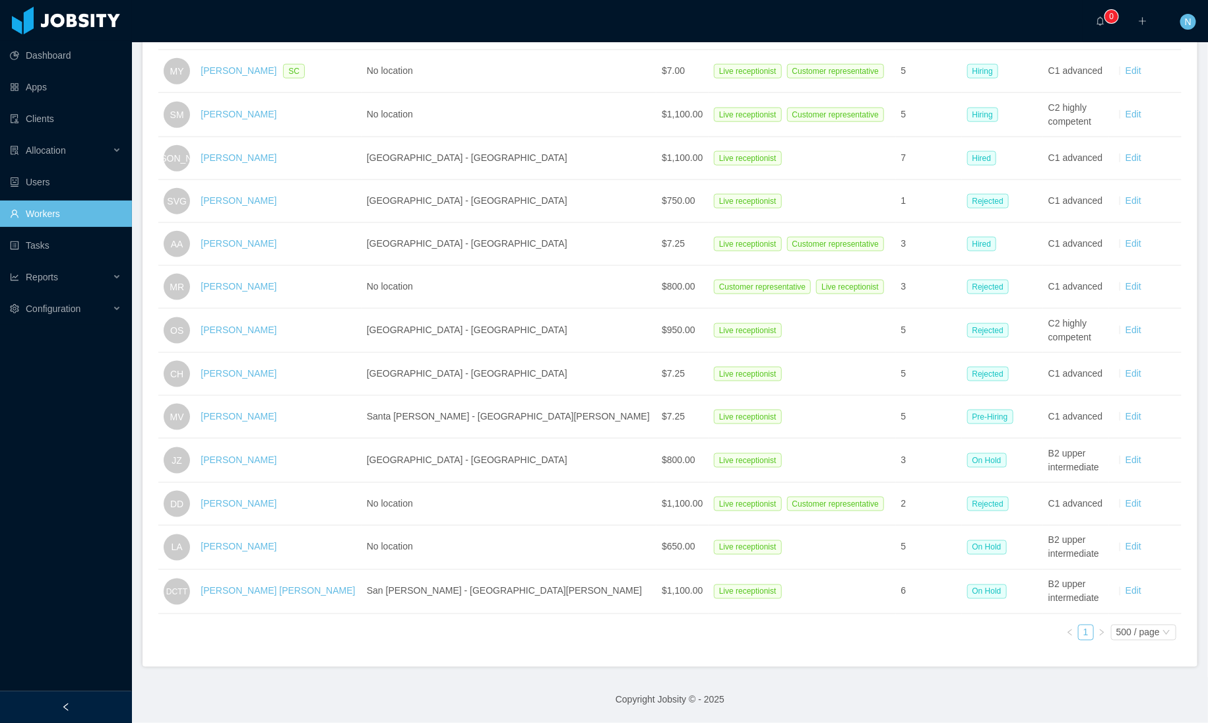
scroll to position [670, 0]
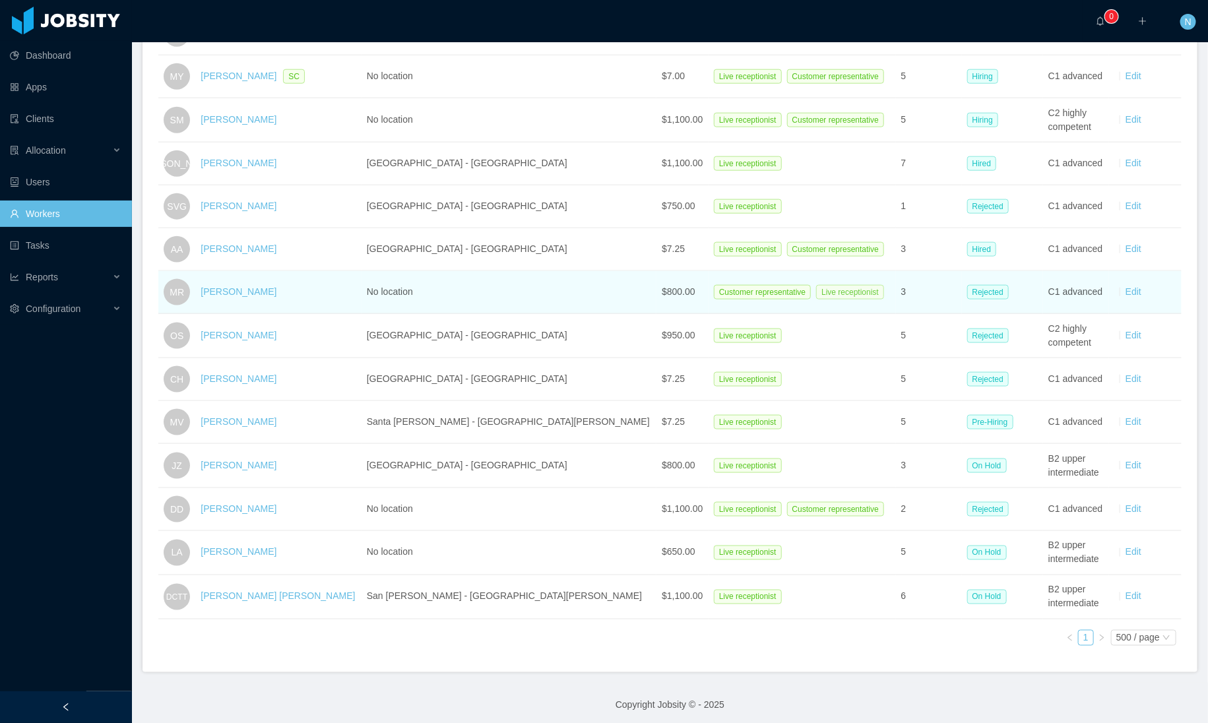
click at [816, 300] on span "Live receptionist" at bounding box center [850, 292] width 68 height 15
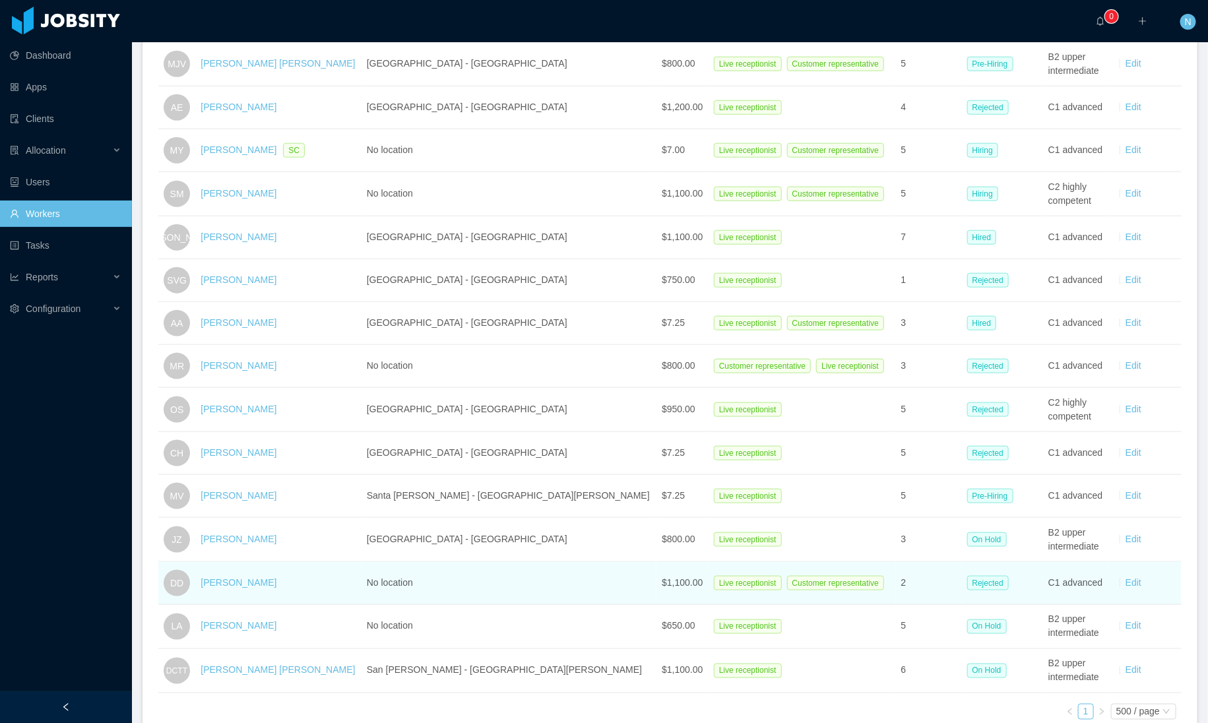
scroll to position [705, 0]
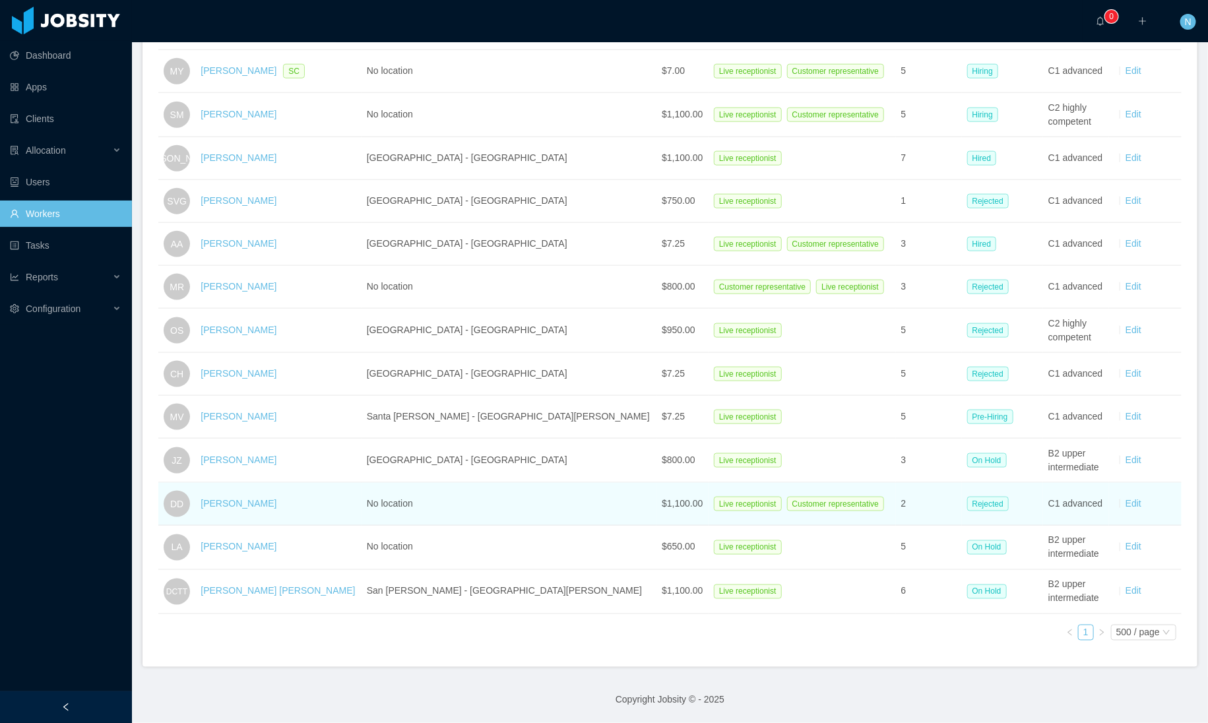
click at [896, 484] on td "2" at bounding box center [929, 504] width 66 height 43
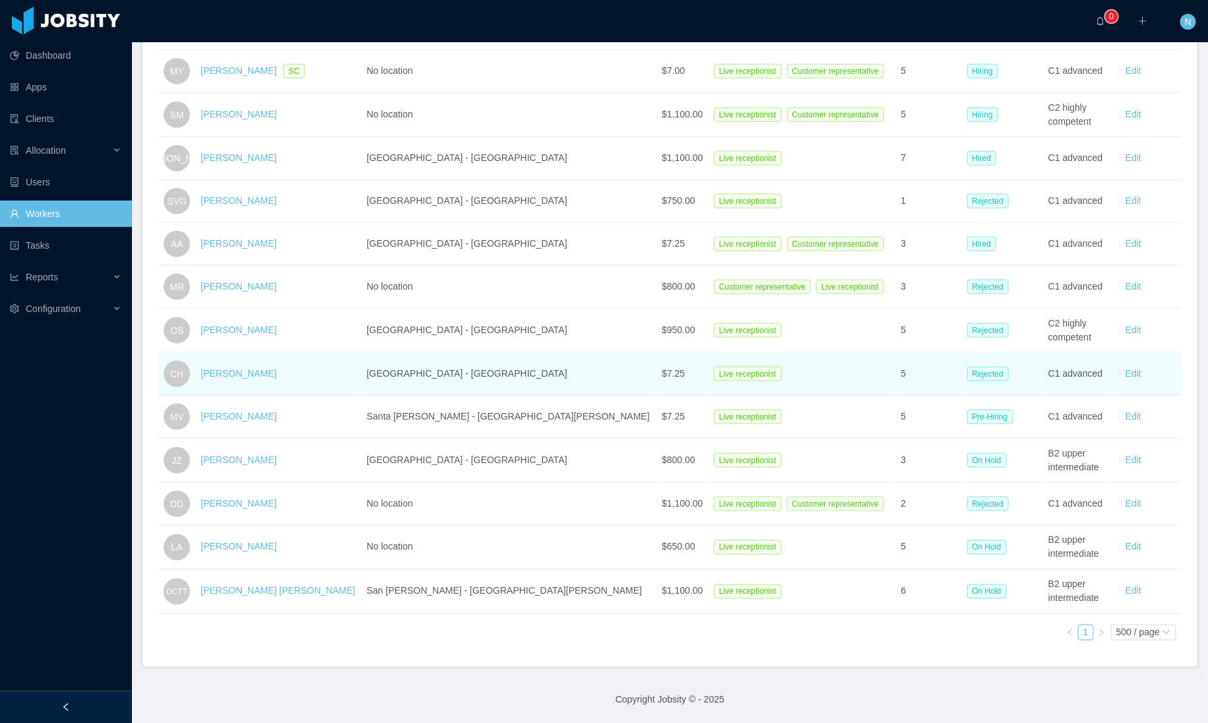
click at [901, 362] on td "5" at bounding box center [929, 374] width 66 height 43
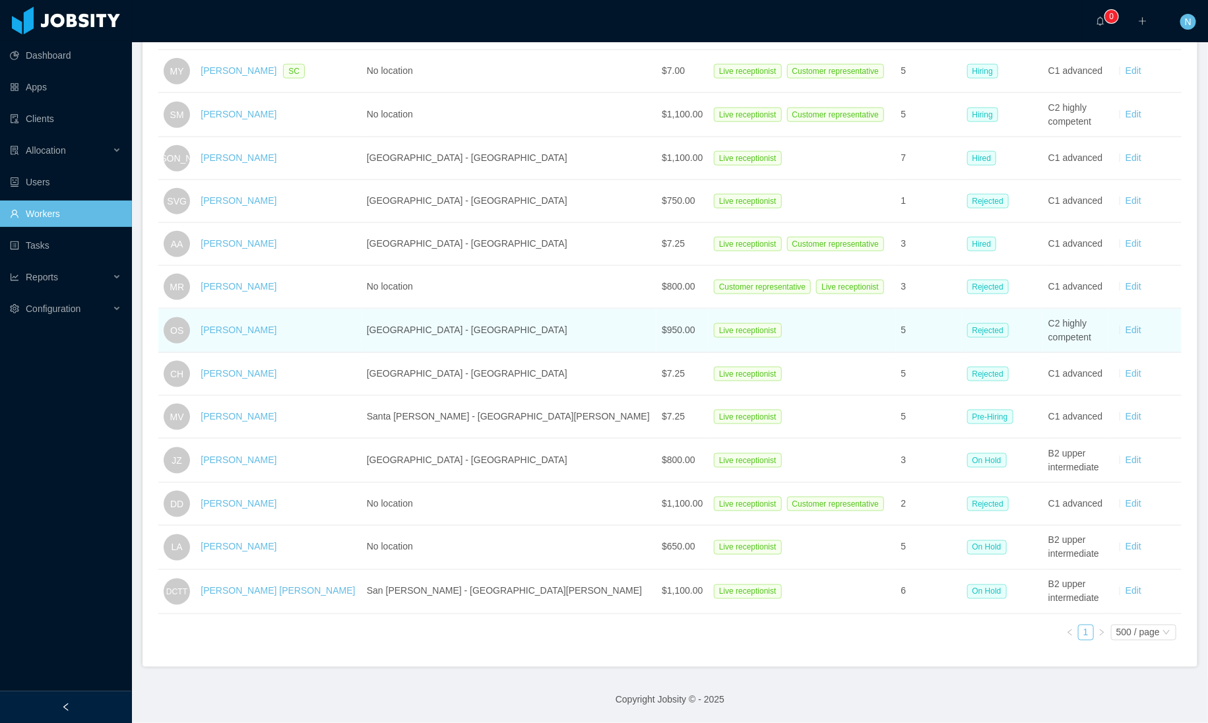
click at [910, 309] on td "5" at bounding box center [929, 331] width 66 height 44
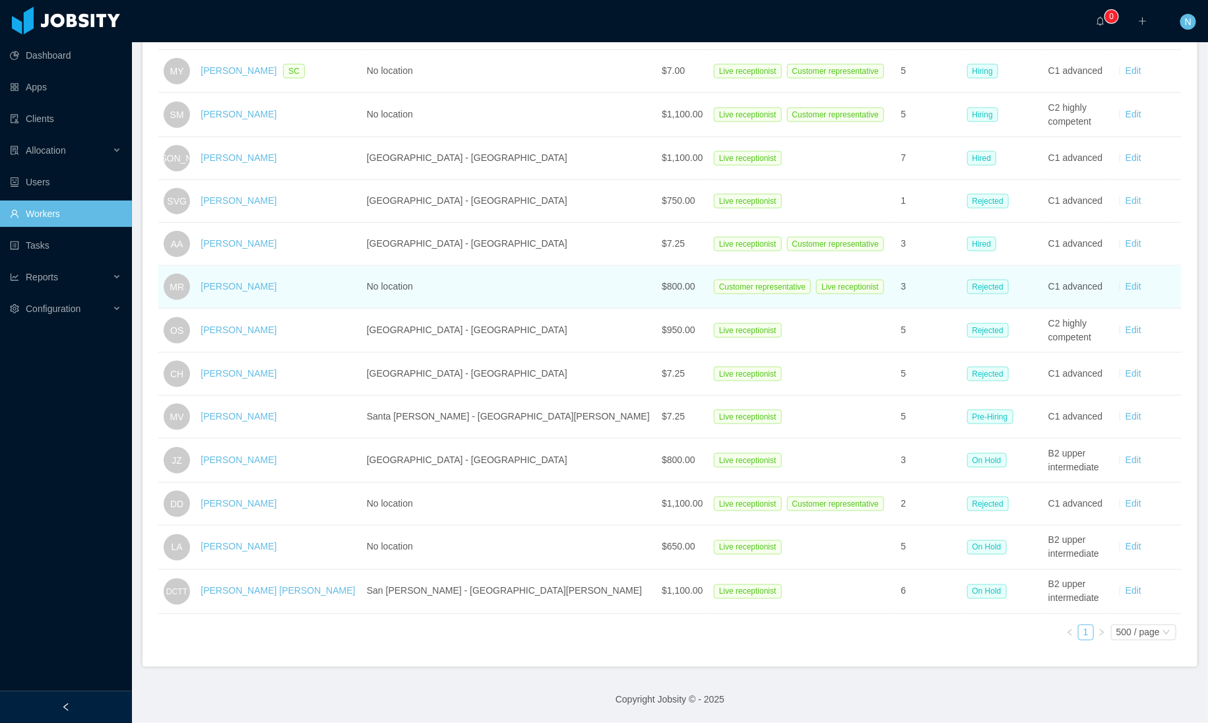
click at [913, 266] on td "3" at bounding box center [929, 287] width 66 height 43
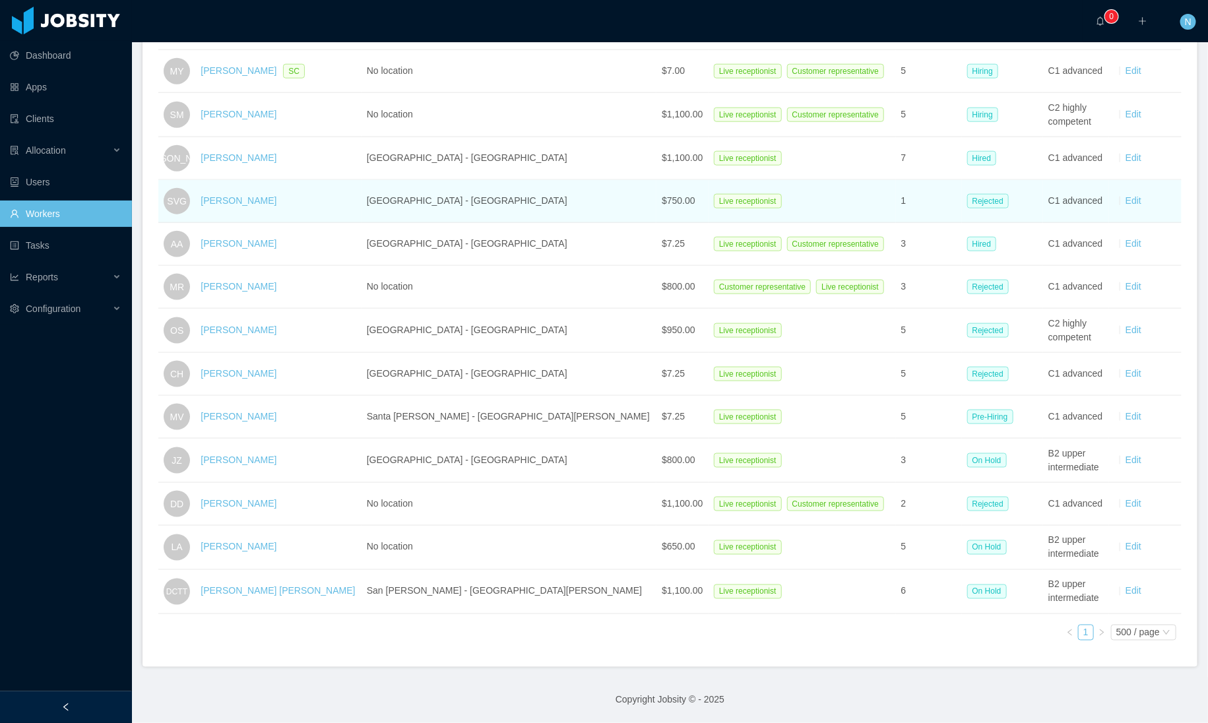
click at [911, 180] on td "1" at bounding box center [929, 201] width 66 height 43
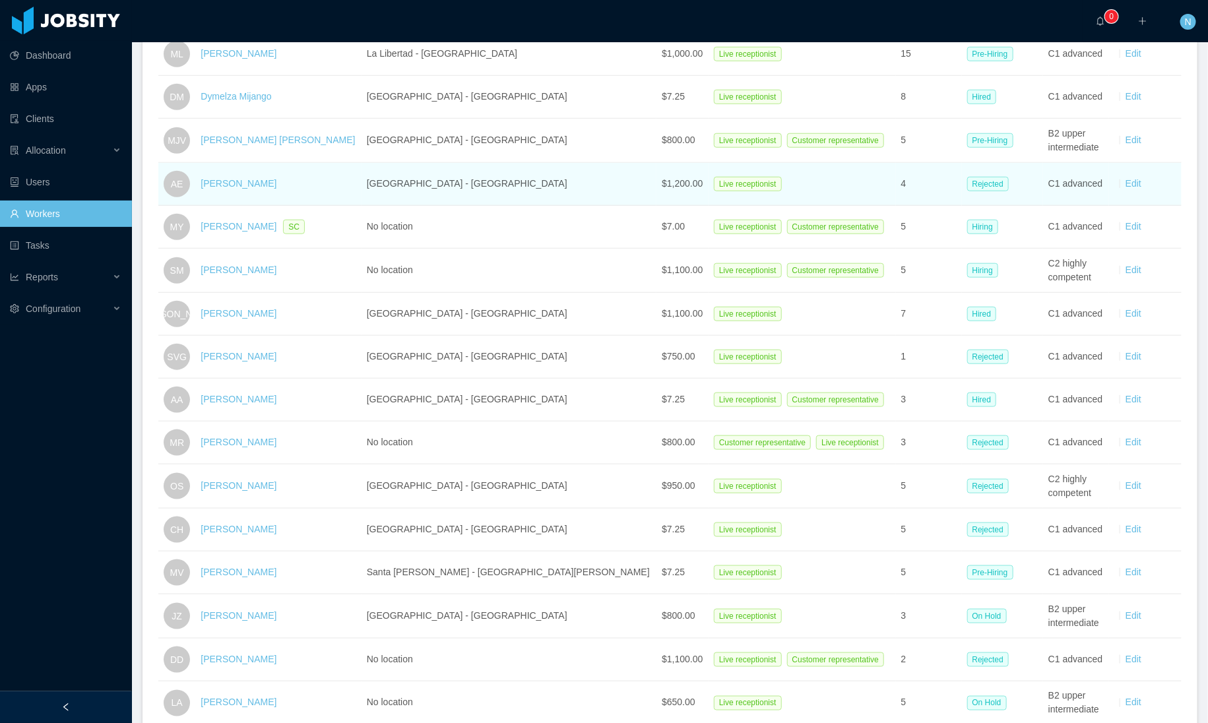
click at [908, 189] on td "4" at bounding box center [929, 184] width 66 height 43
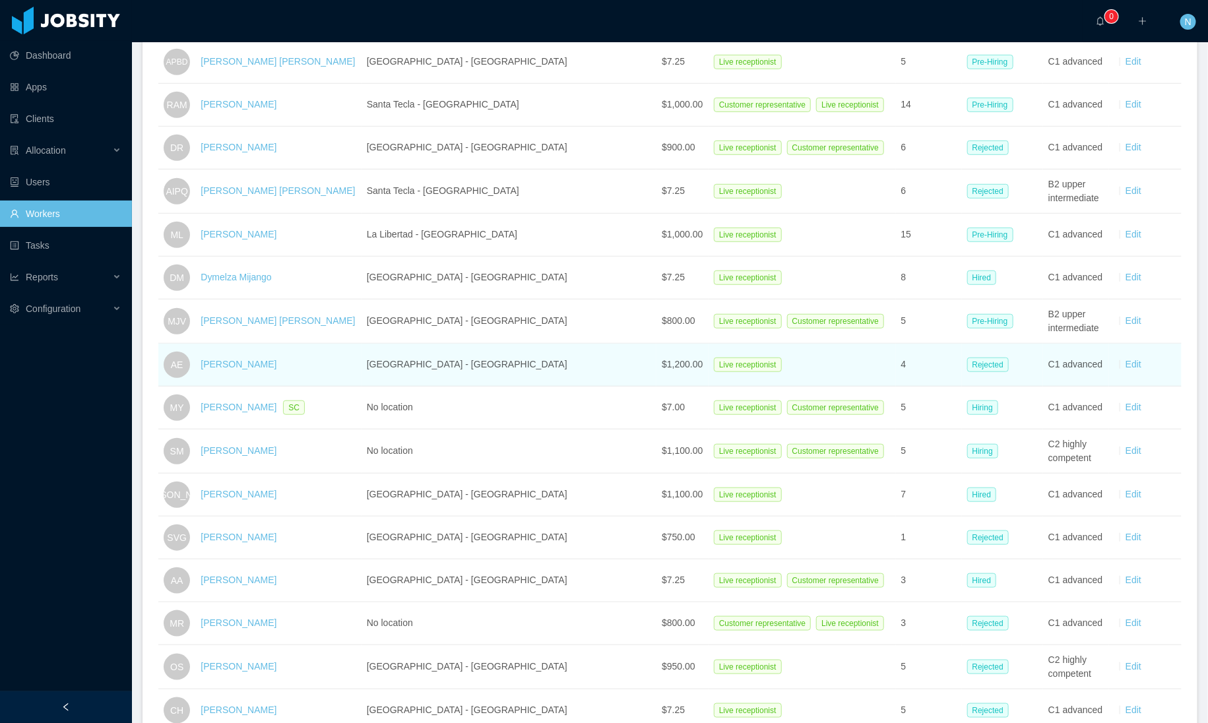
scroll to position [335, 0]
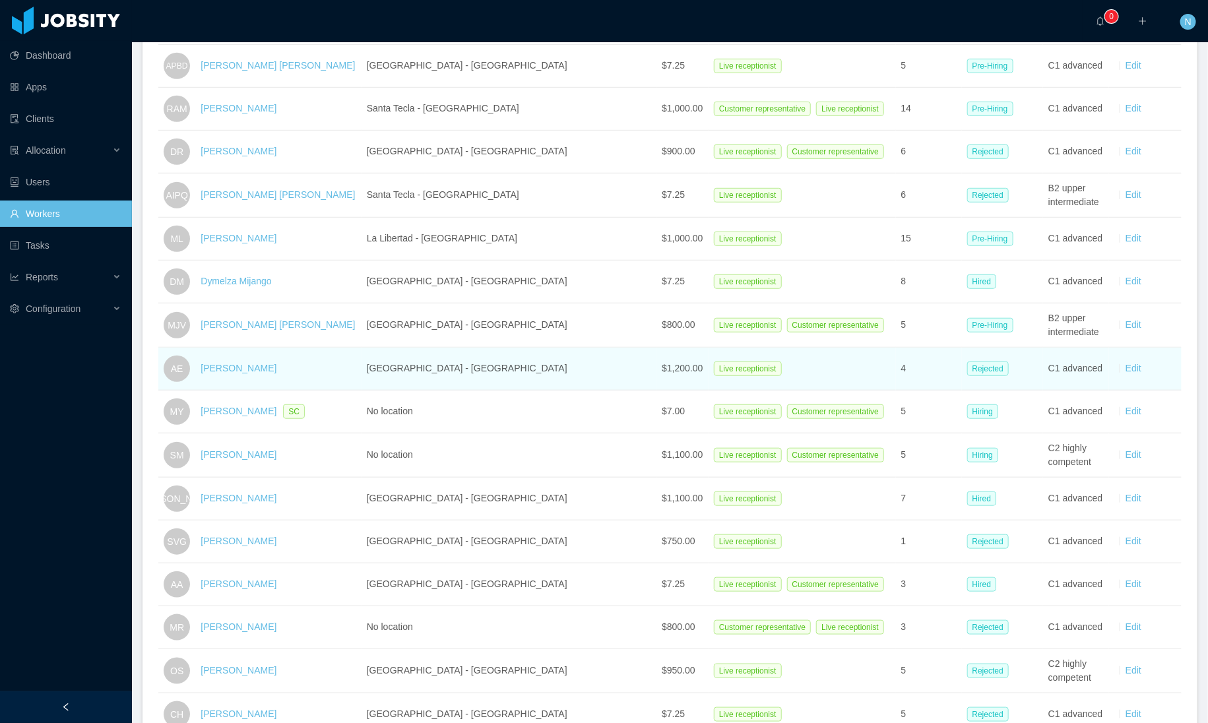
click at [908, 189] on td "6" at bounding box center [929, 196] width 66 height 44
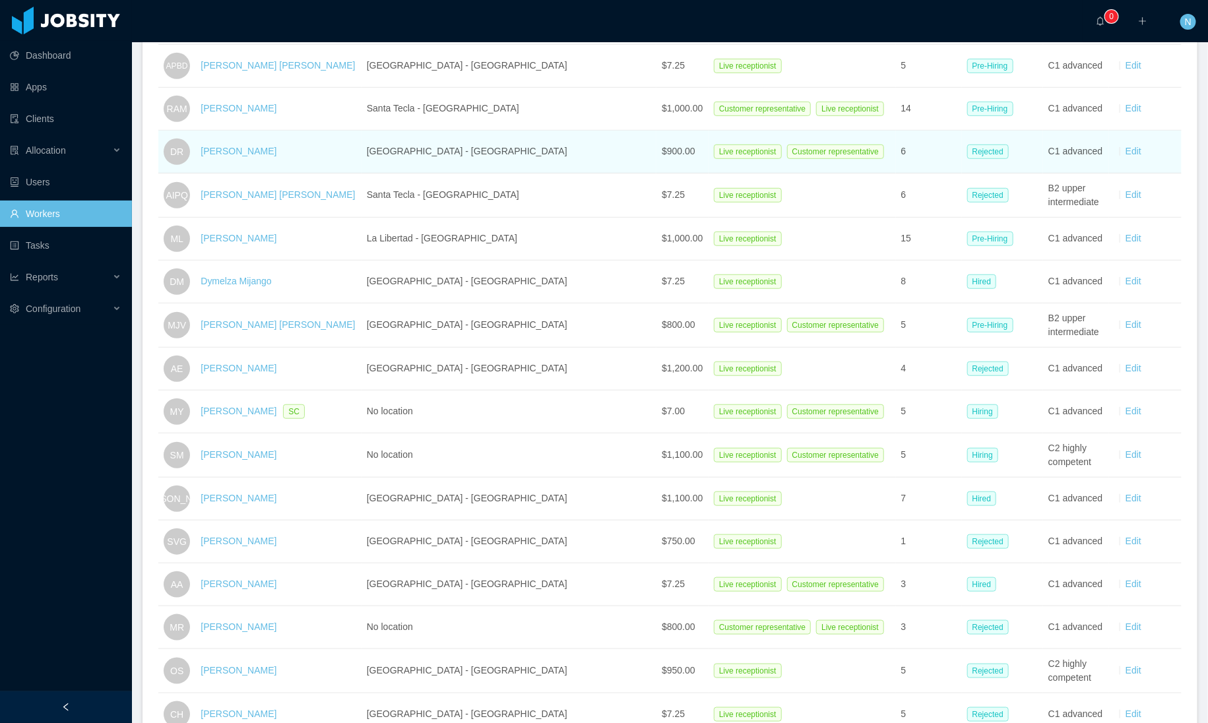
click at [902, 162] on td "6" at bounding box center [929, 152] width 66 height 43
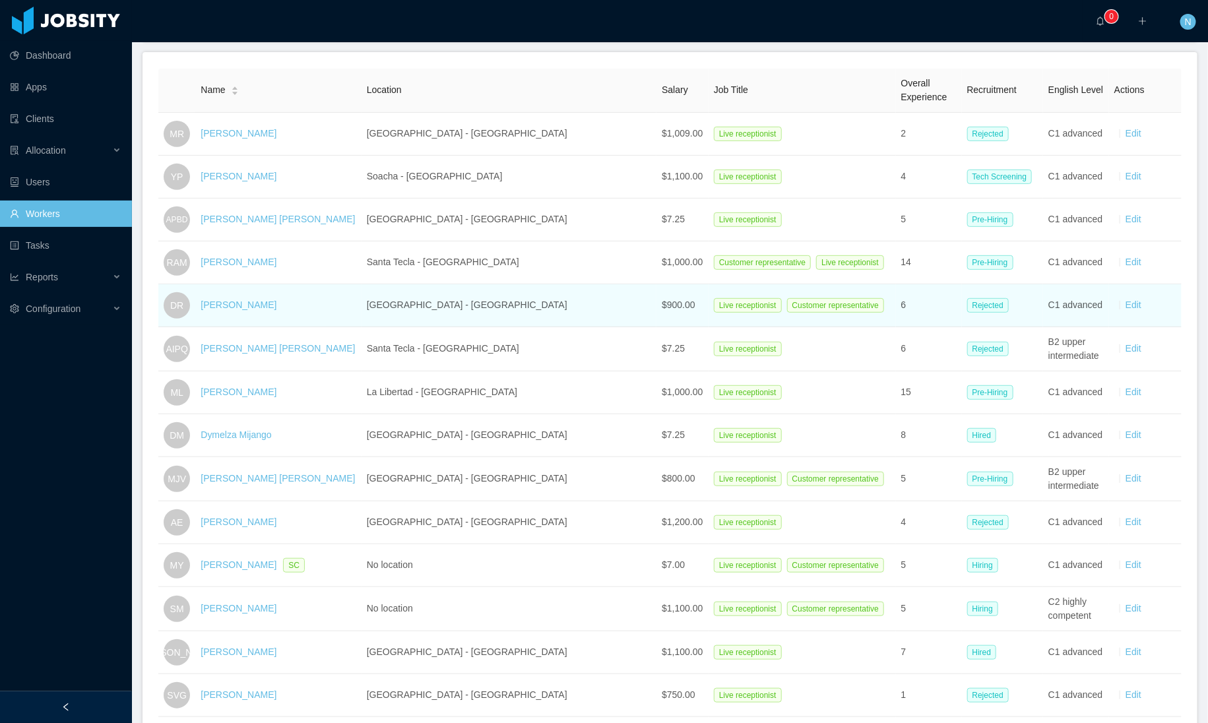
scroll to position [168, 0]
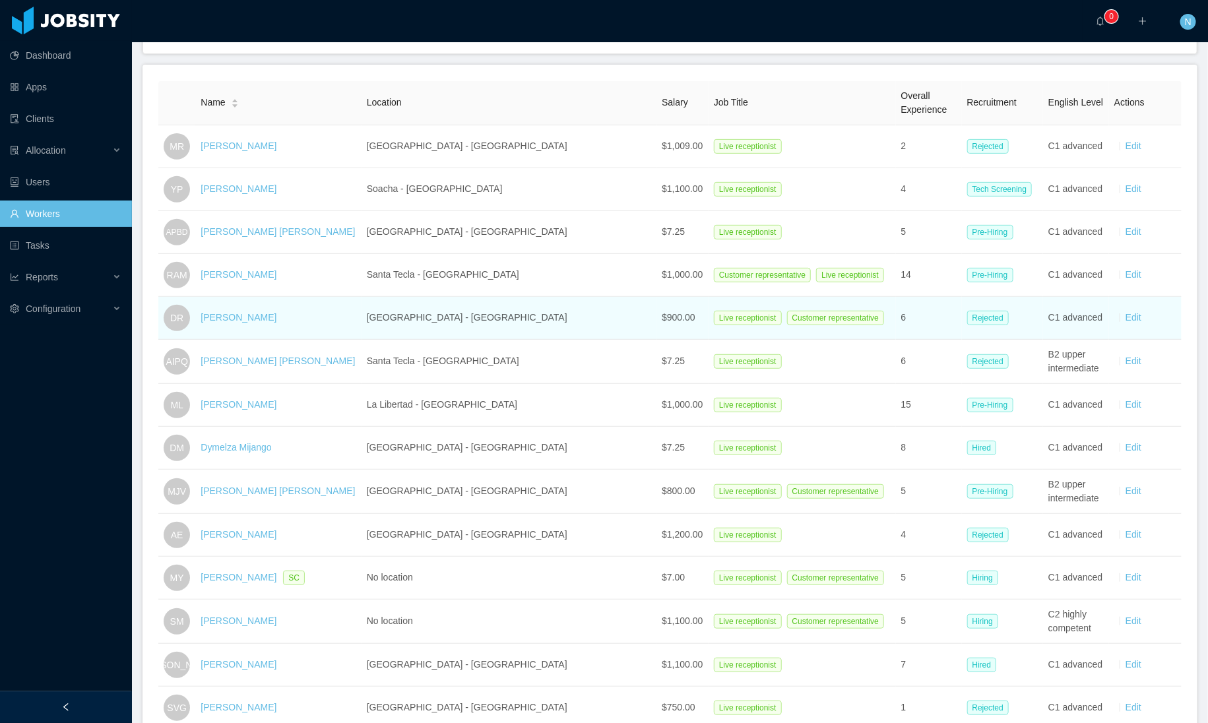
click at [902, 156] on td "2" at bounding box center [929, 146] width 66 height 43
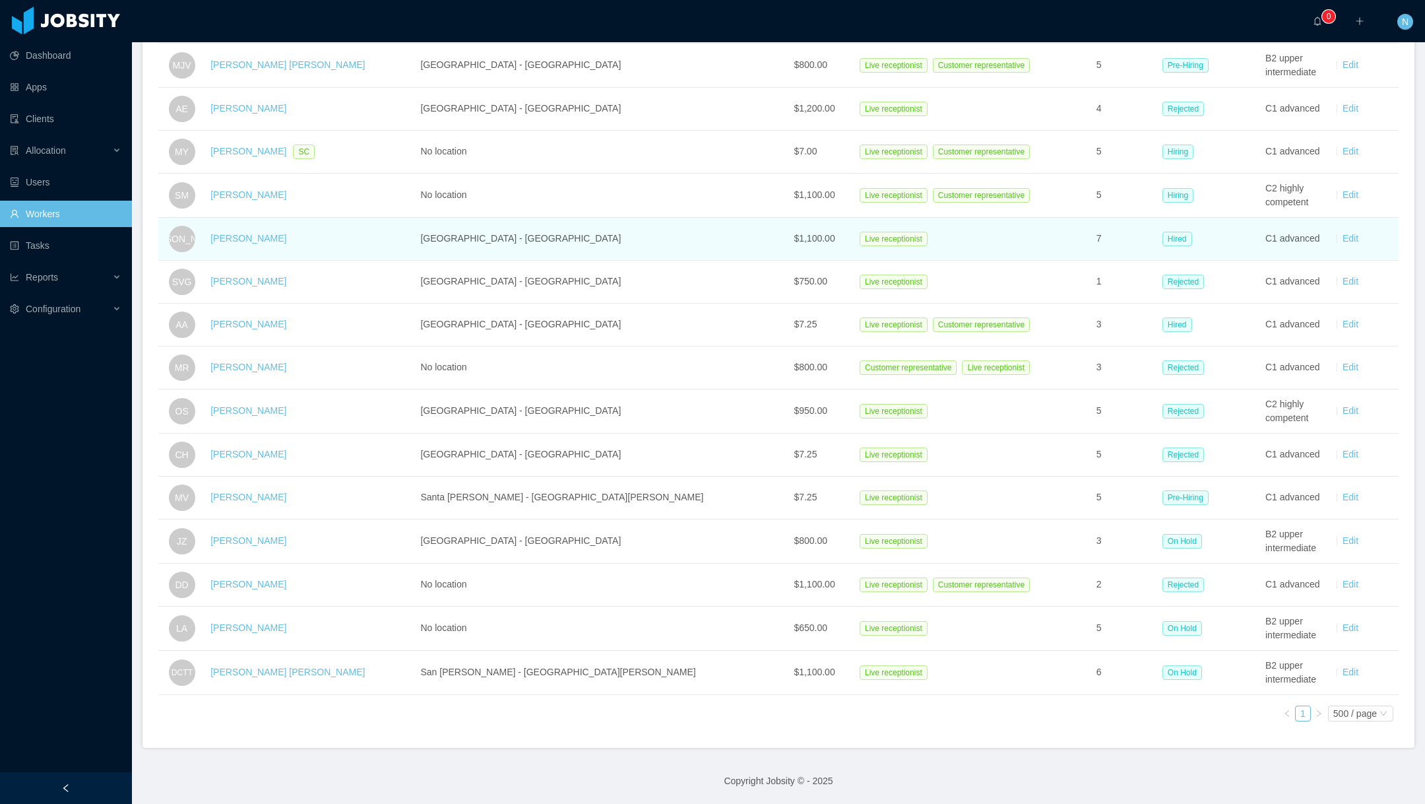
scroll to position [0, 0]
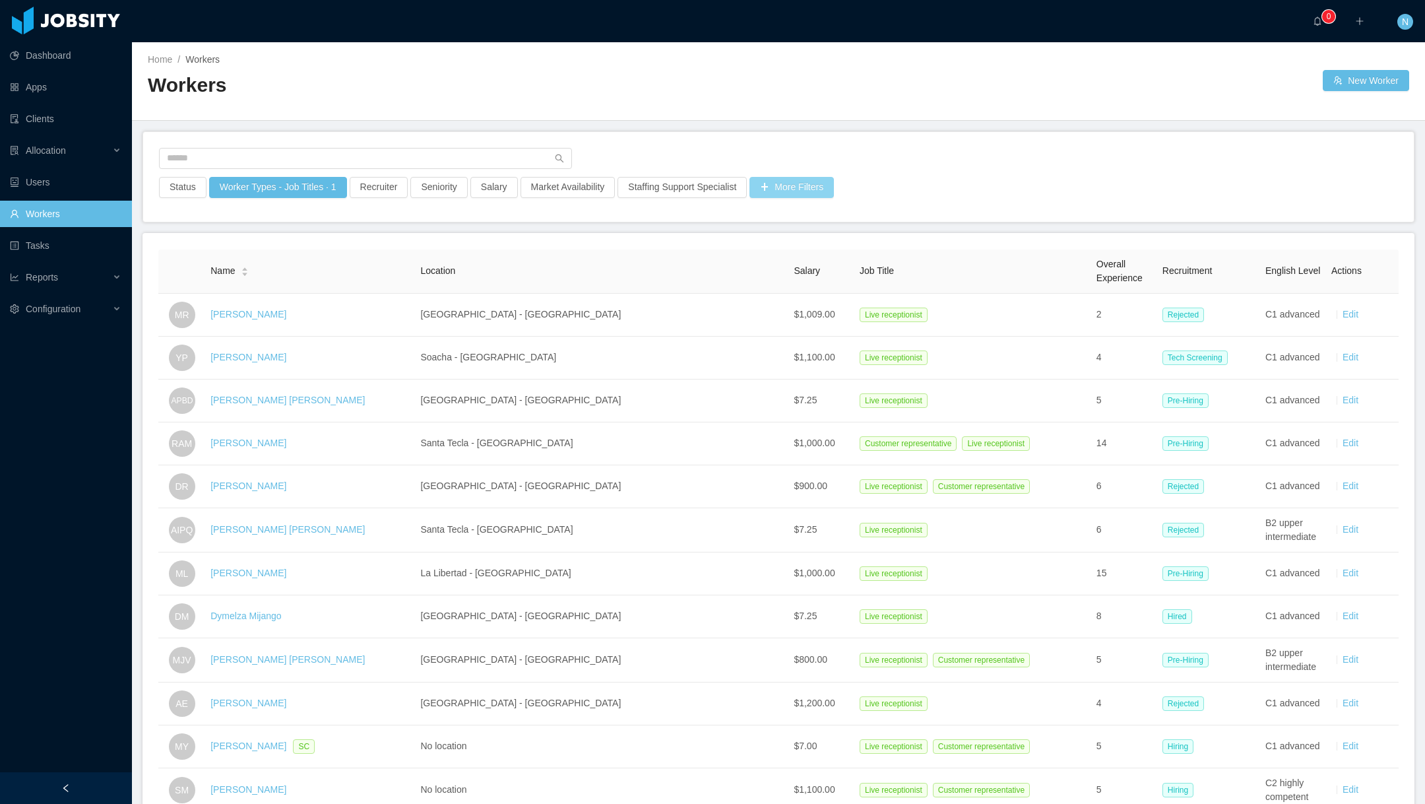
click at [798, 180] on button "More Filters" at bounding box center [792, 187] width 84 height 21
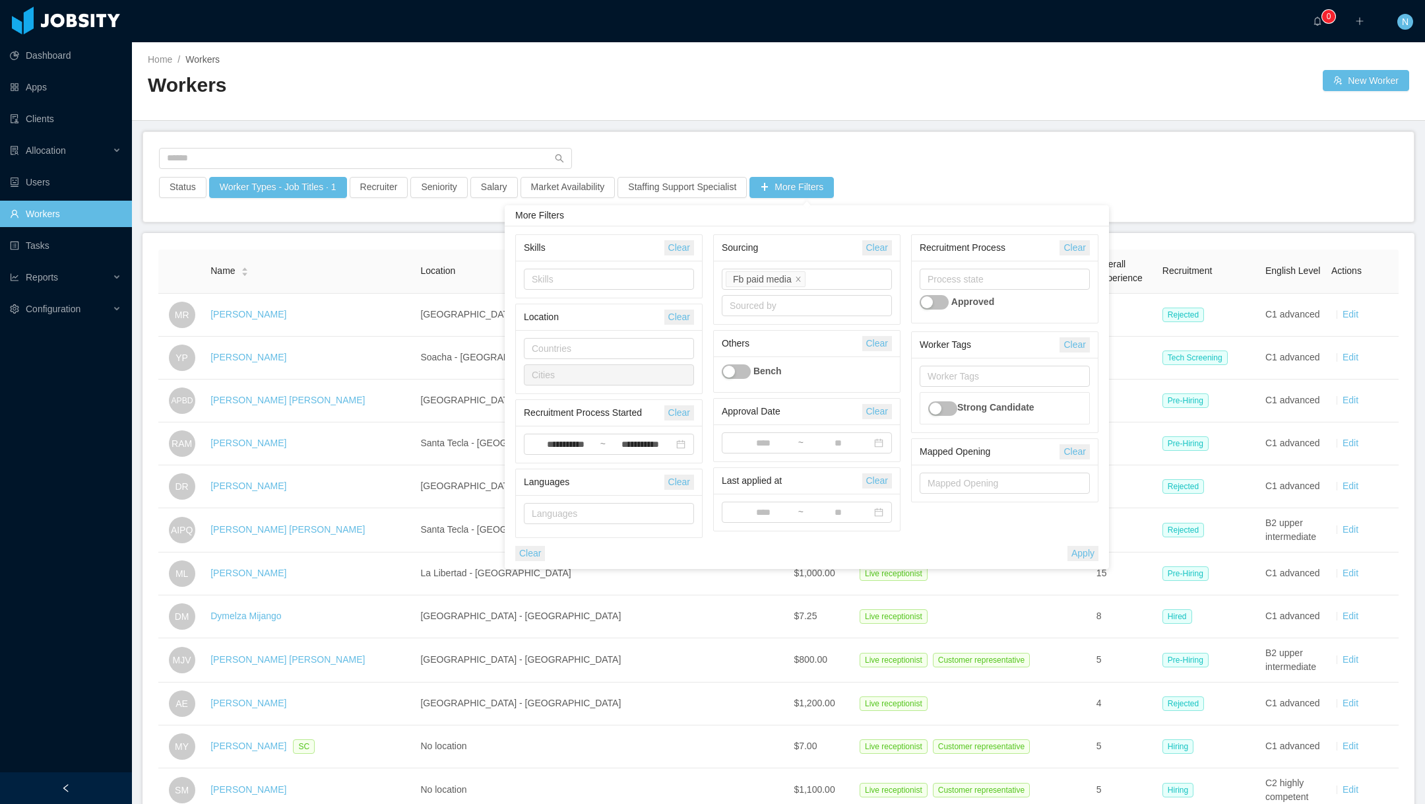
click at [1074, 553] on button "Apply" at bounding box center [1083, 553] width 31 height 15
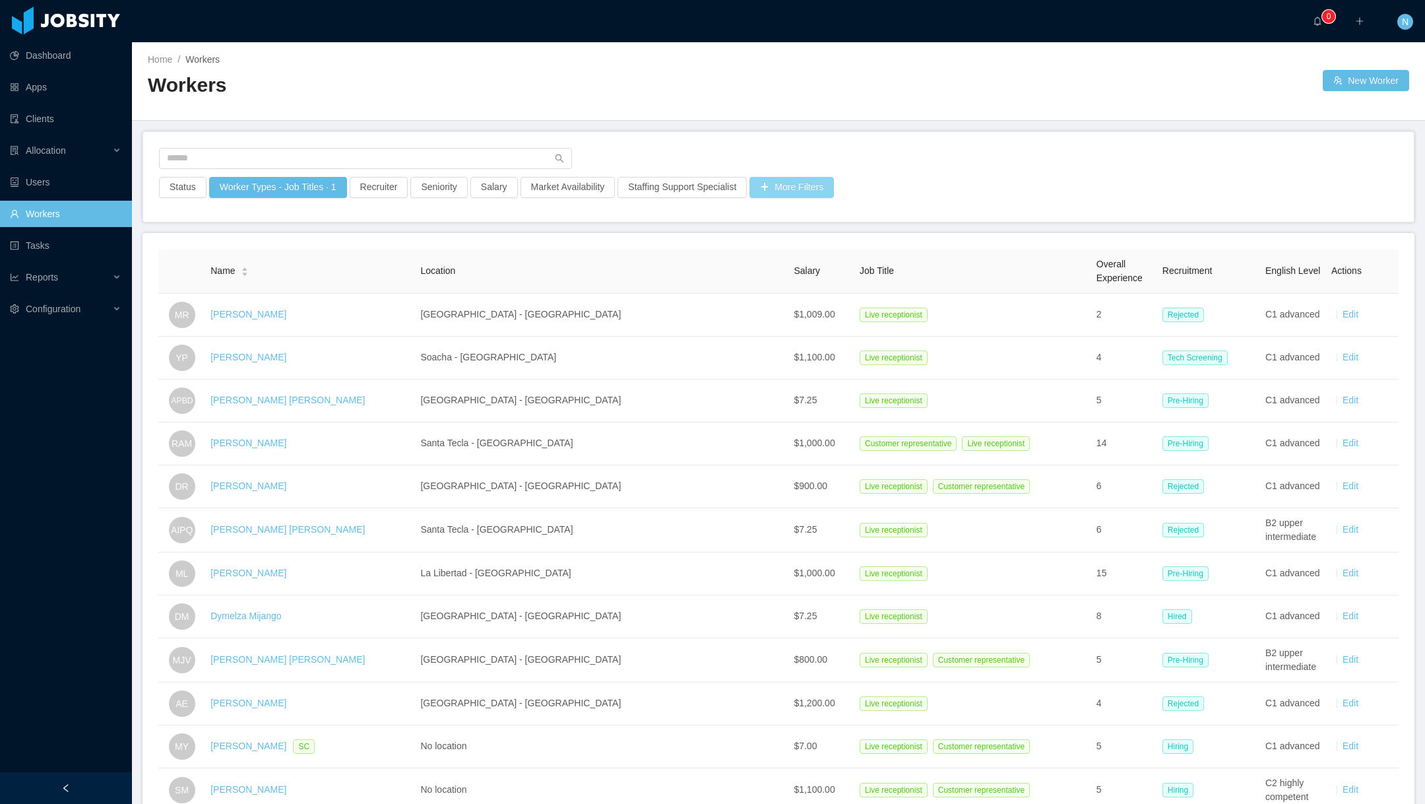
click at [800, 191] on button "More Filters" at bounding box center [792, 187] width 84 height 21
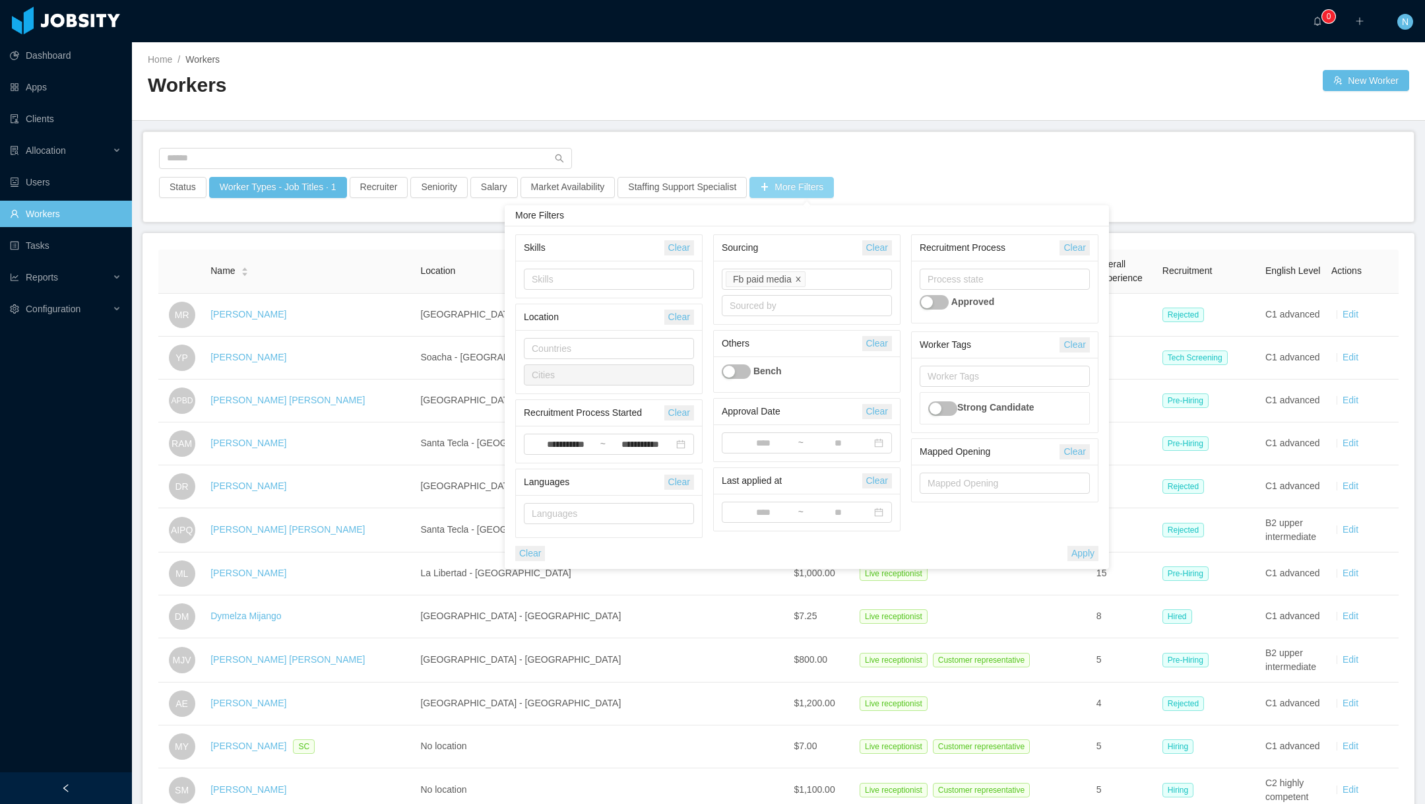
click at [799, 278] on icon "icon: close" at bounding box center [798, 278] width 5 height 5
click at [799, 278] on div "Source" at bounding box center [804, 279] width 148 height 13
type input "*"
click at [791, 350] on li "Facebook group" at bounding box center [806, 346] width 171 height 21
click at [1087, 542] on div "**********" at bounding box center [807, 397] width 594 height 327
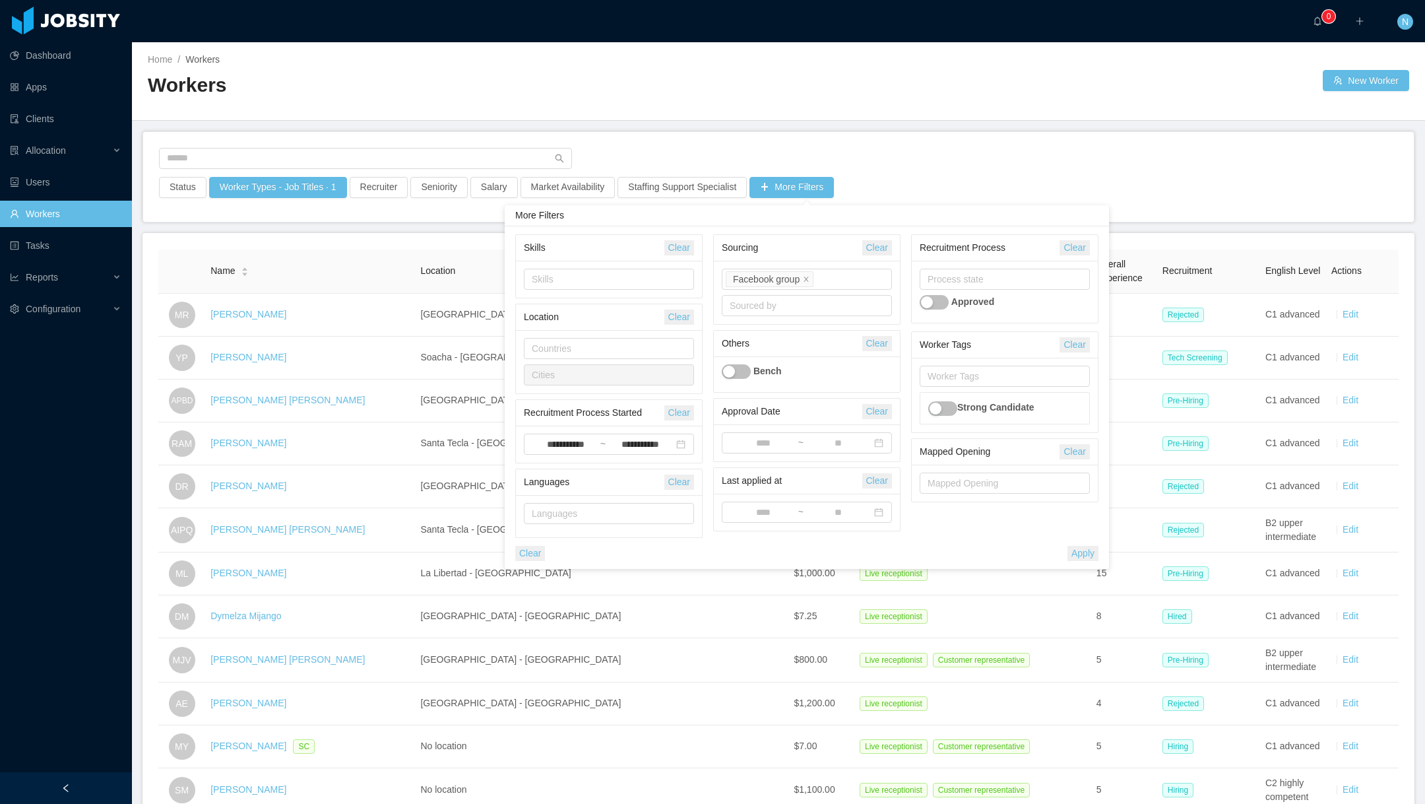
click at [1084, 551] on button "Apply" at bounding box center [1083, 553] width 31 height 15
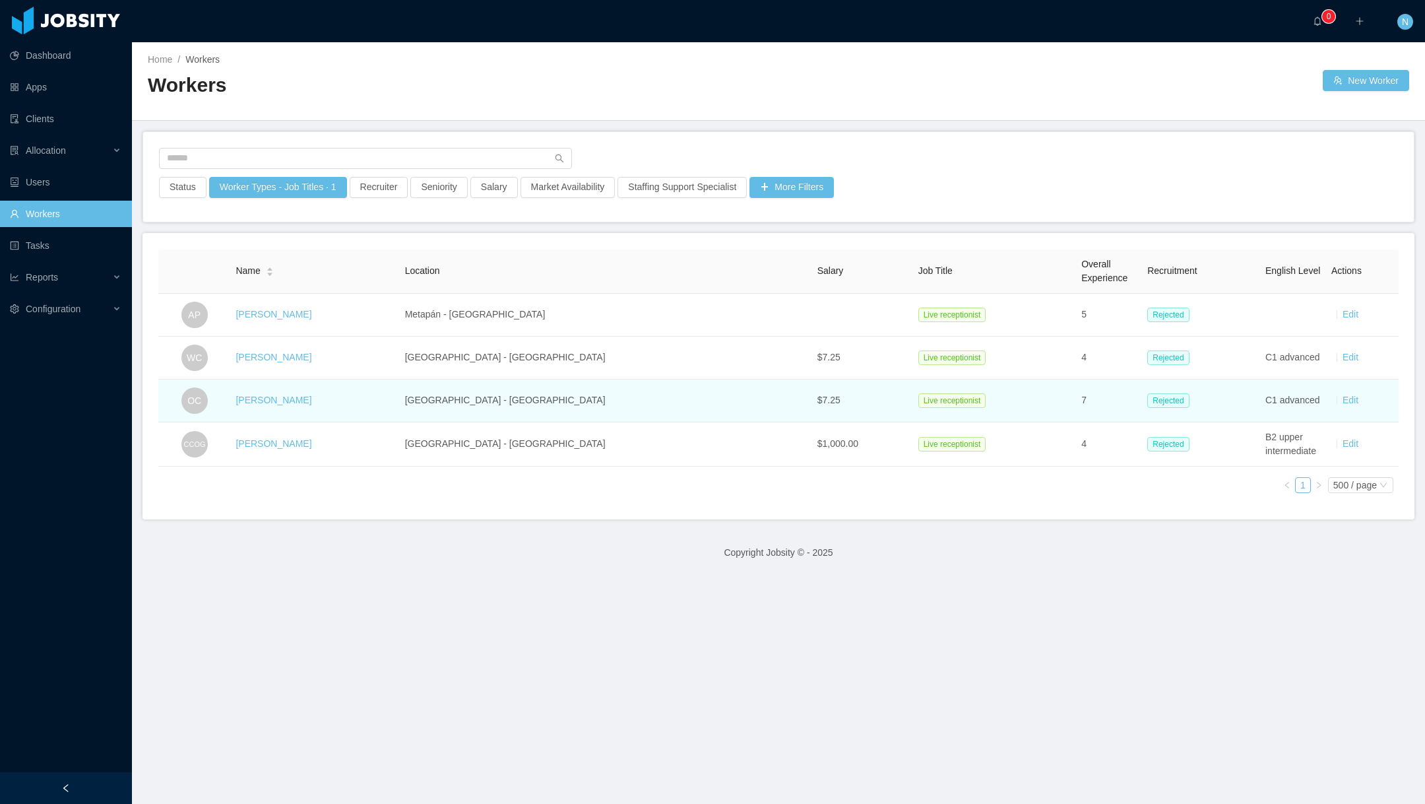
click at [969, 393] on td "Live receptionist" at bounding box center [995, 400] width 164 height 43
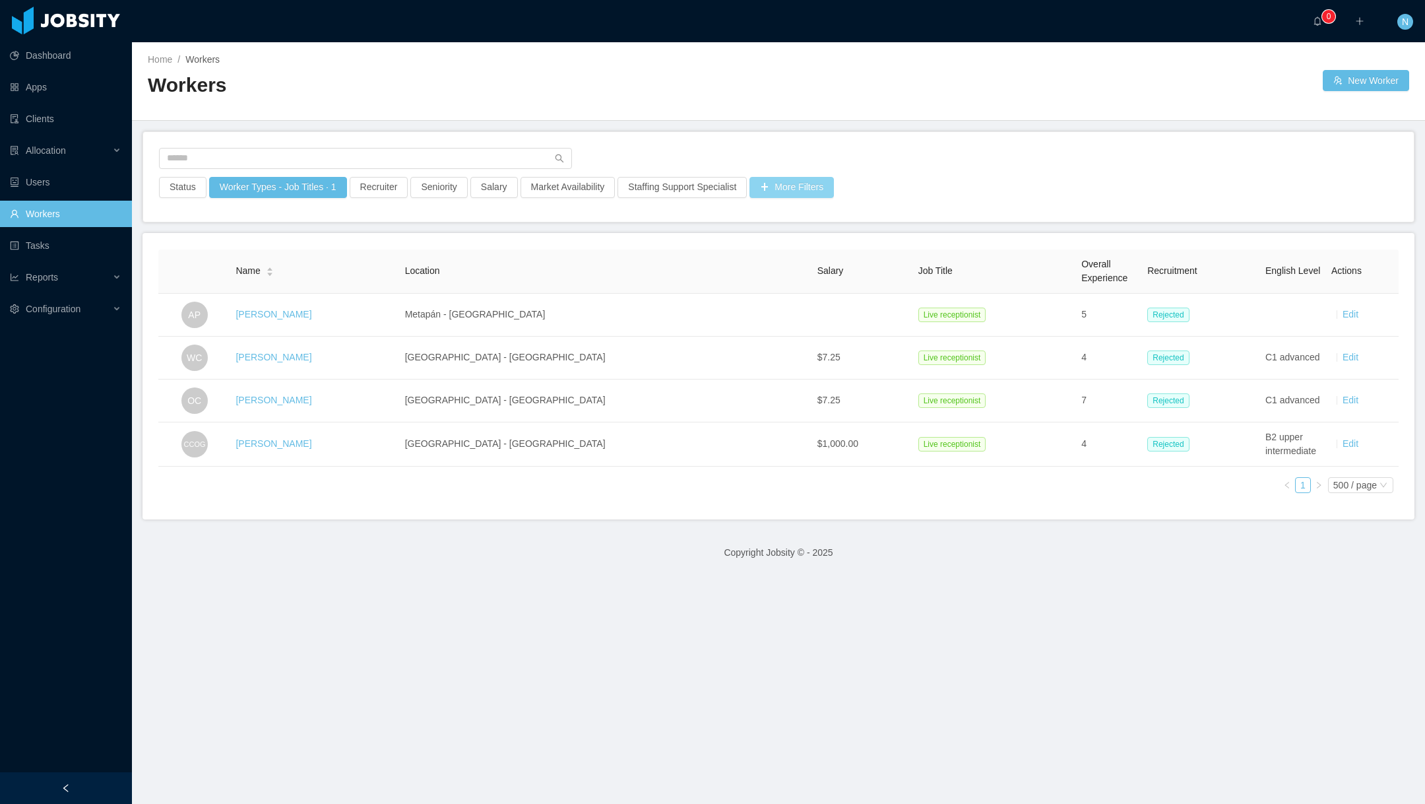
click at [823, 185] on button "More Filters" at bounding box center [792, 187] width 84 height 21
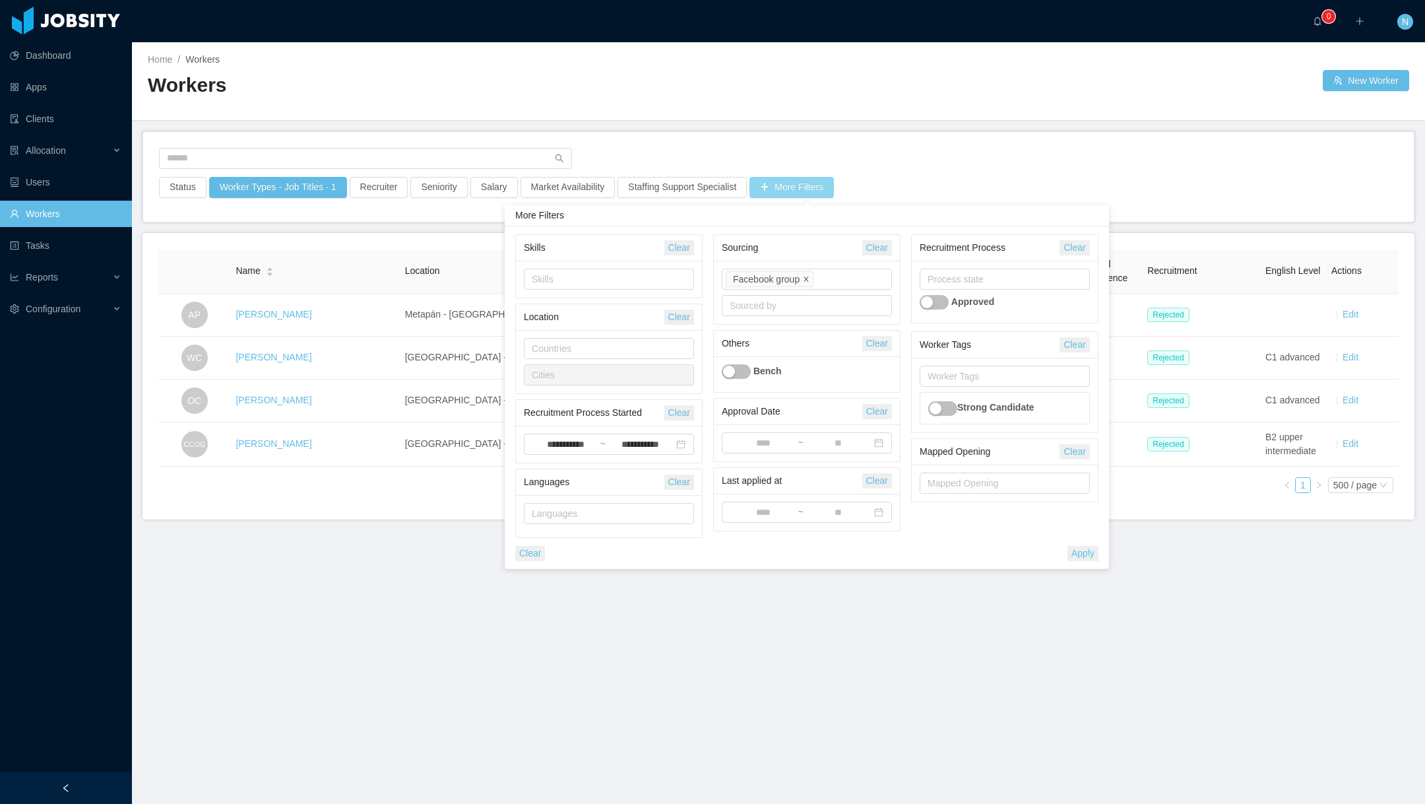
click at [807, 276] on icon "icon: close" at bounding box center [806, 279] width 7 height 7
drag, startPoint x: 802, startPoint y: 280, endPoint x: 798, endPoint y: 268, distance: 12.5
click at [802, 280] on div "Source" at bounding box center [804, 279] width 148 height 13
type input "**"
click at [804, 303] on li "Fb paid media" at bounding box center [806, 304] width 171 height 21
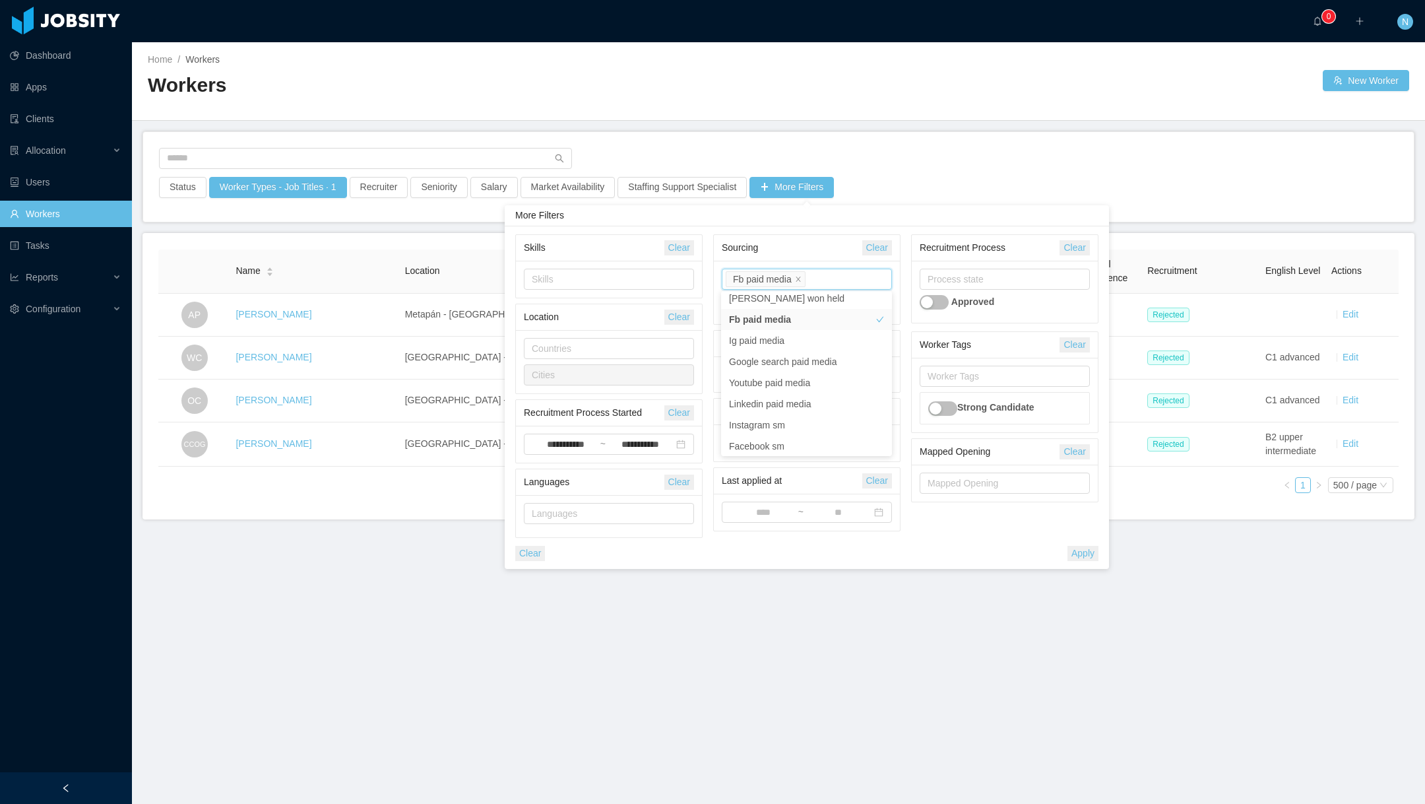
click at [810, 240] on div "Sourcing" at bounding box center [792, 248] width 141 height 24
click at [620, 444] on input "**********" at bounding box center [640, 444] width 68 height 15
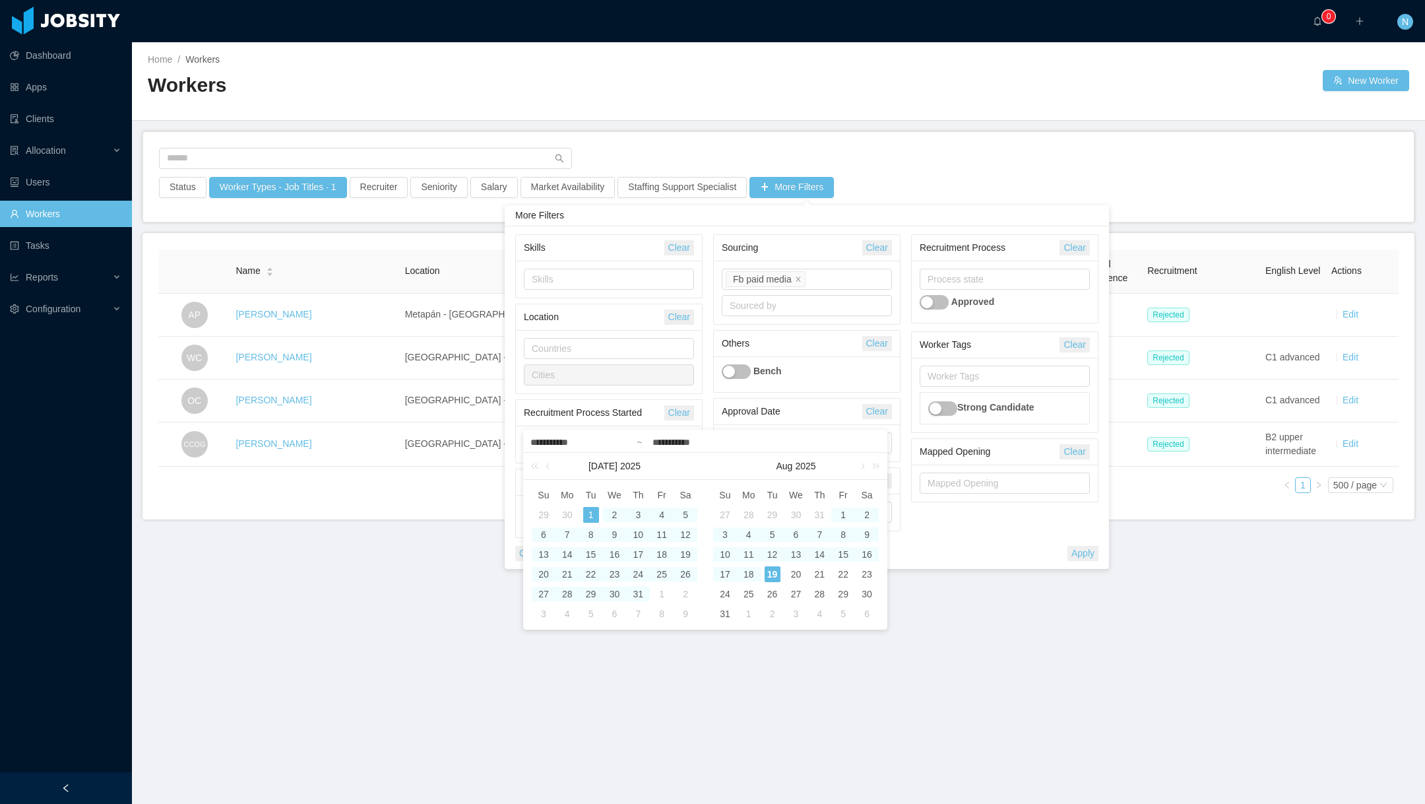
click at [636, 588] on div "31" at bounding box center [638, 594] width 16 height 16
click at [593, 513] on div "1" at bounding box center [591, 515] width 16 height 16
type input "**********"
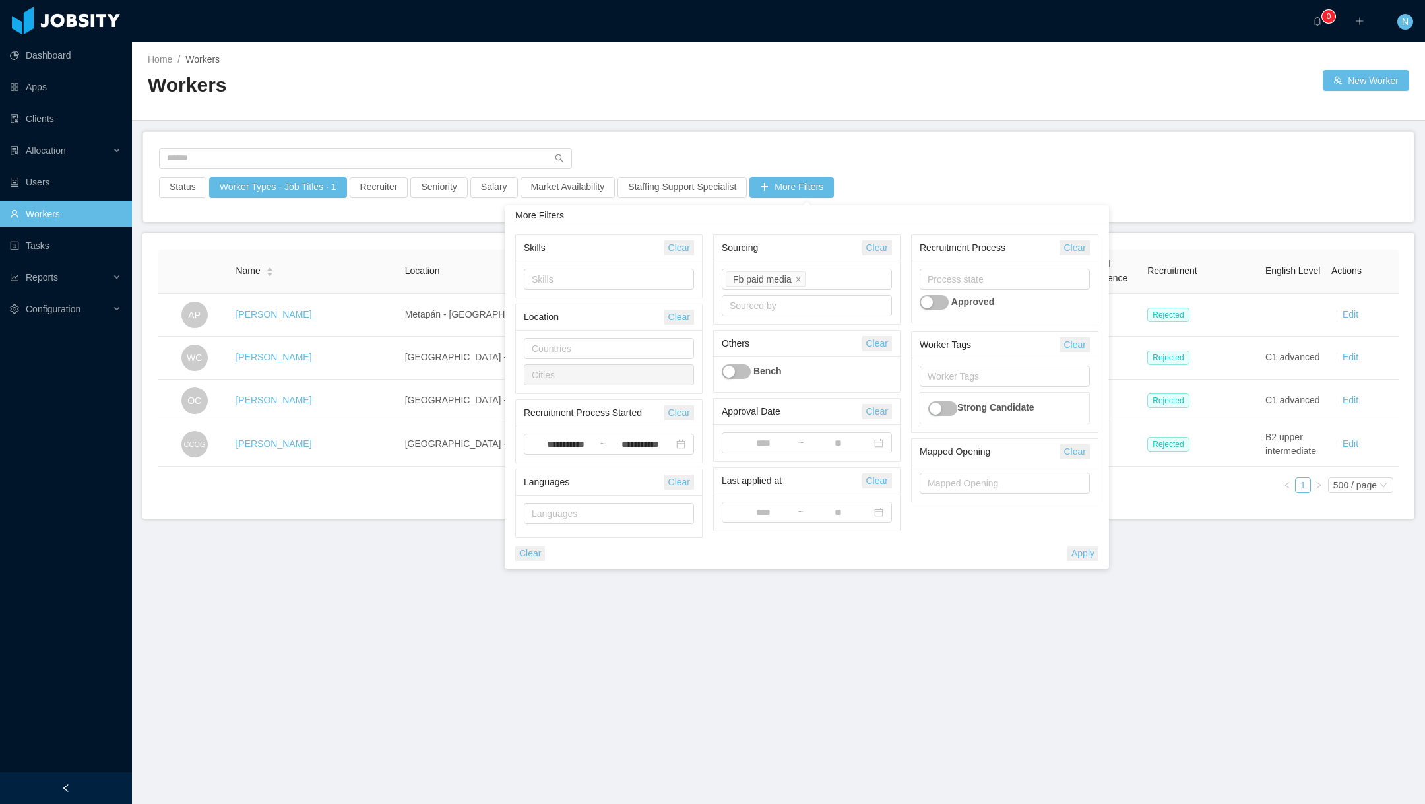
click at [1085, 550] on button "Apply" at bounding box center [1083, 553] width 31 height 15
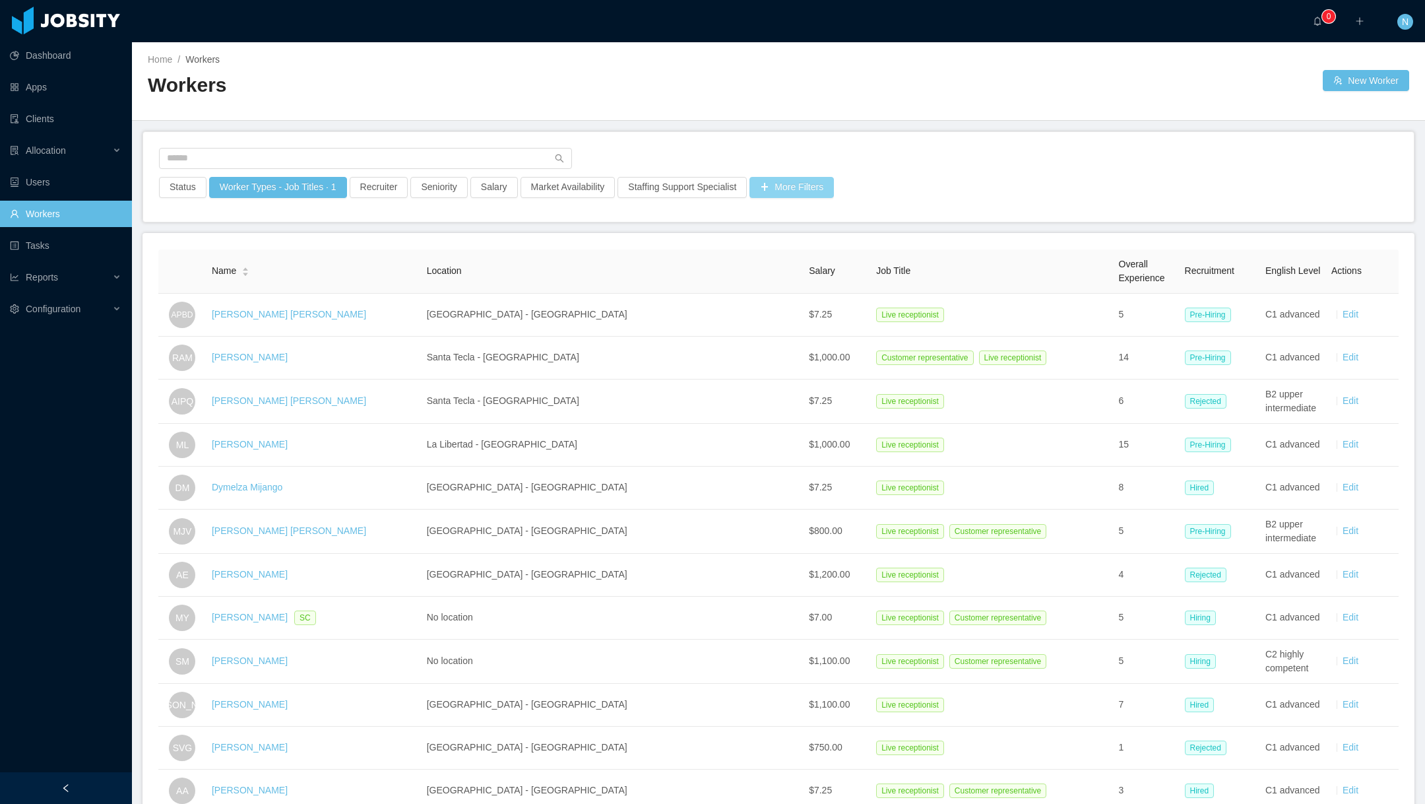
click at [817, 181] on button "More Filters" at bounding box center [792, 187] width 84 height 21
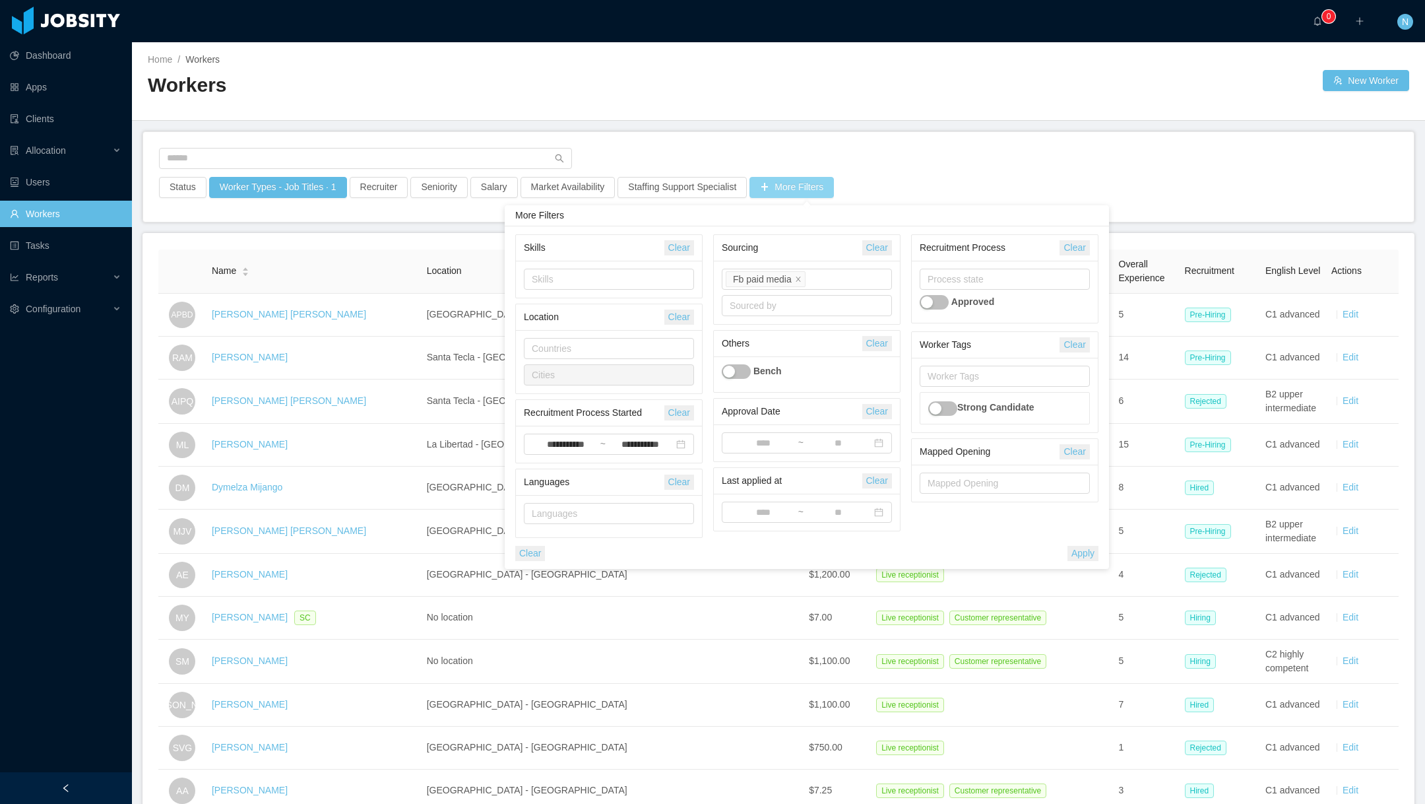
click at [790, 275] on div "Fb paid media" at bounding box center [762, 279] width 59 height 15
click at [798, 278] on icon "icon: close" at bounding box center [798, 278] width 5 height 5
type input "*"
click at [814, 348] on li "Facebook group" at bounding box center [806, 346] width 171 height 21
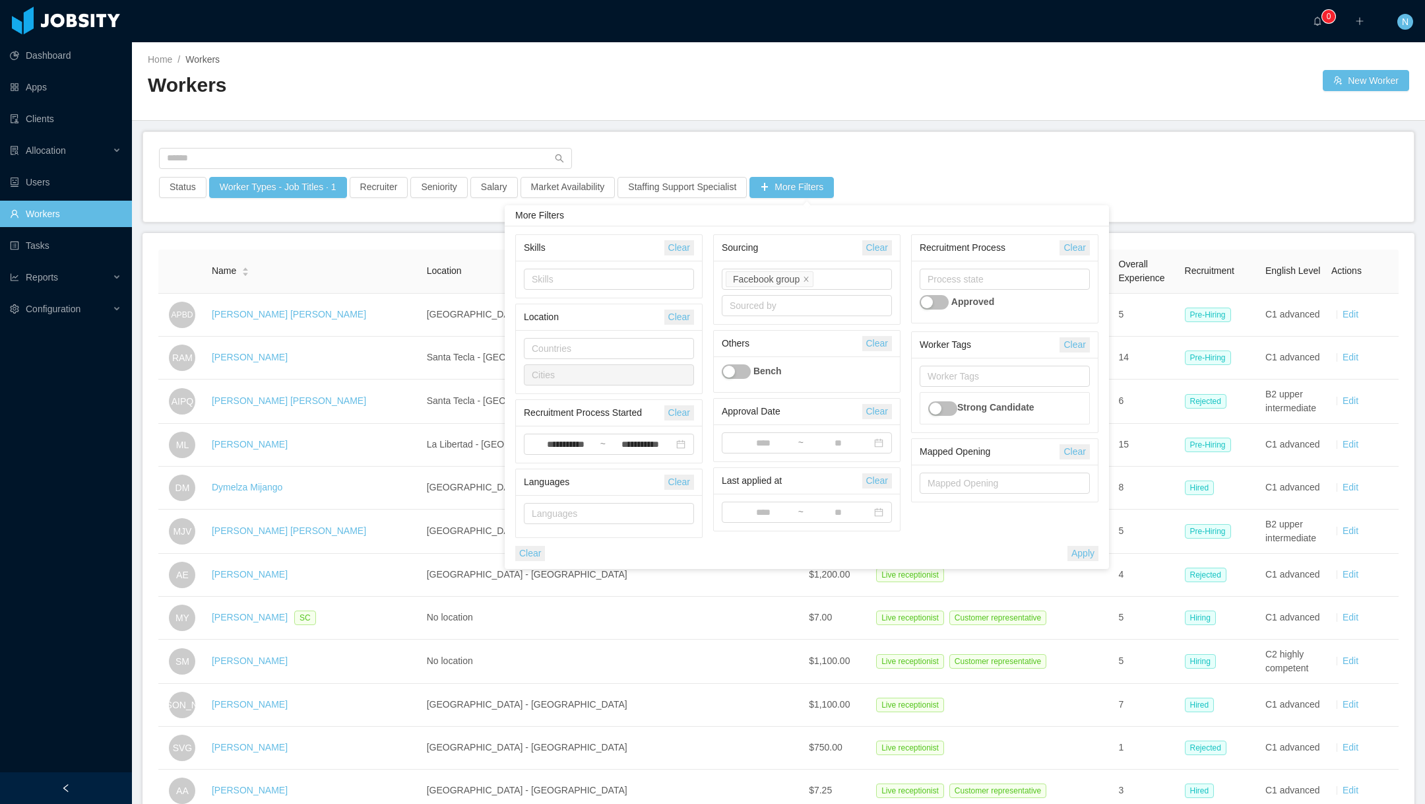
click at [1082, 552] on button "Apply" at bounding box center [1083, 553] width 31 height 15
